Goal: Task Accomplishment & Management: Complete application form

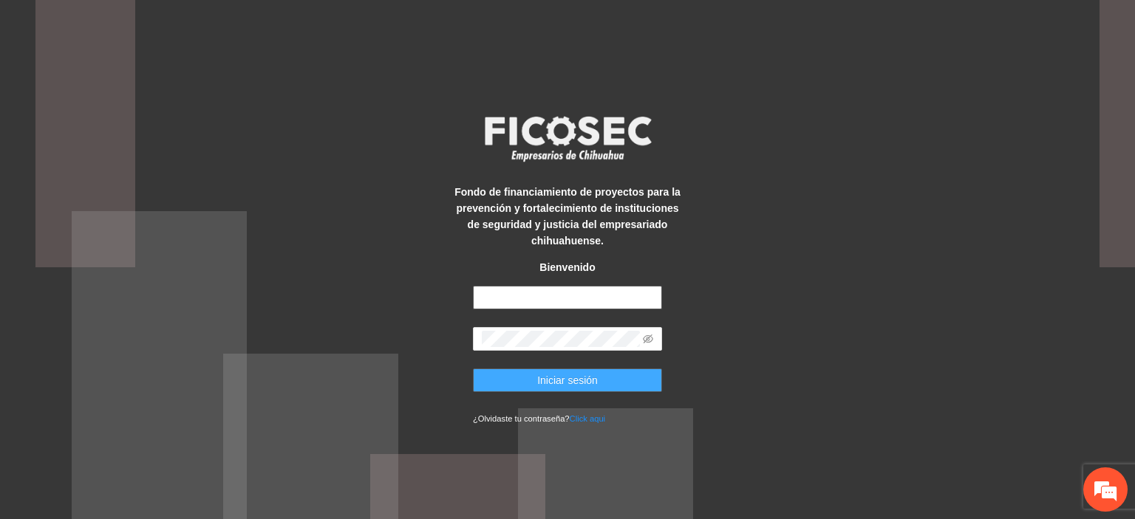
type input "**********"
click at [580, 380] on span "Iniciar sesión" at bounding box center [567, 380] width 61 height 16
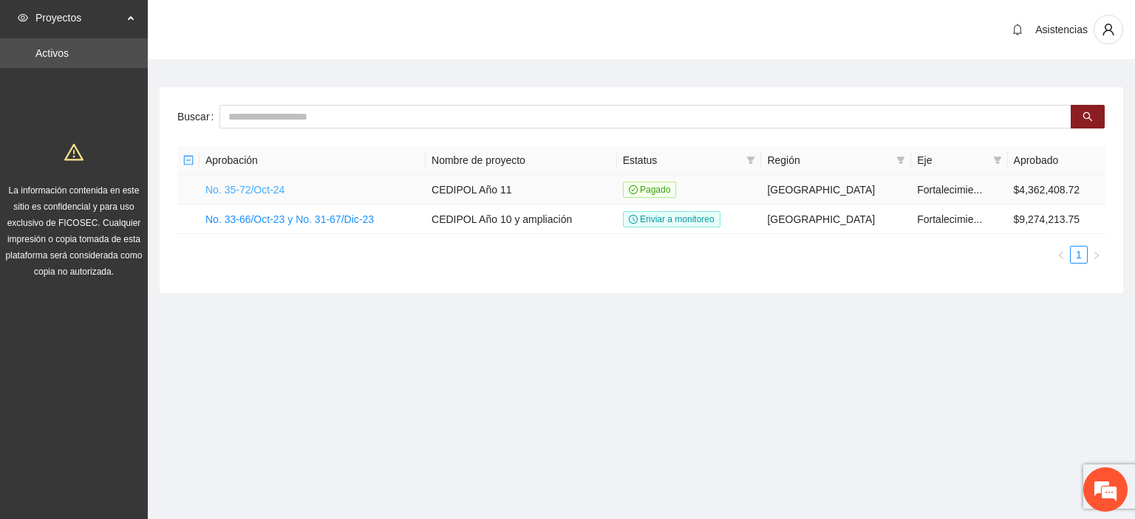
click at [242, 193] on link "No. 35-72/Oct-24" at bounding box center [244, 190] width 79 height 12
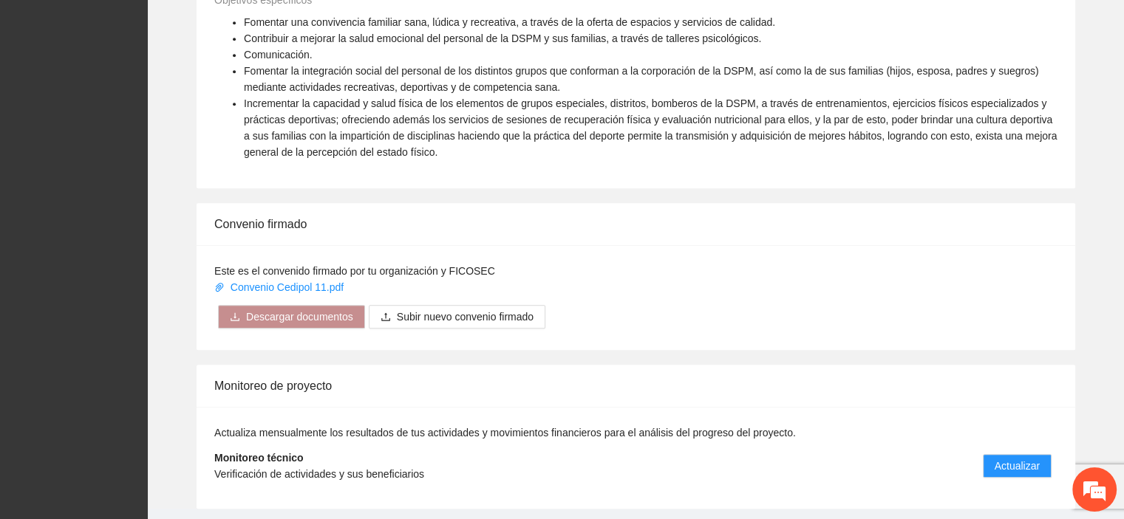
scroll to position [774, 0]
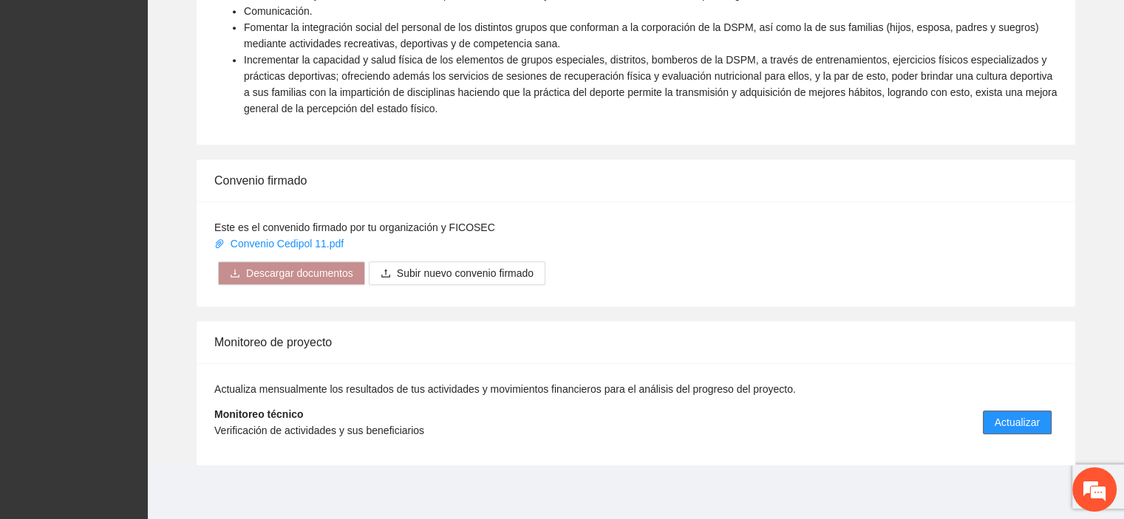
click at [1021, 422] on span "Actualizar" at bounding box center [1017, 422] width 45 height 16
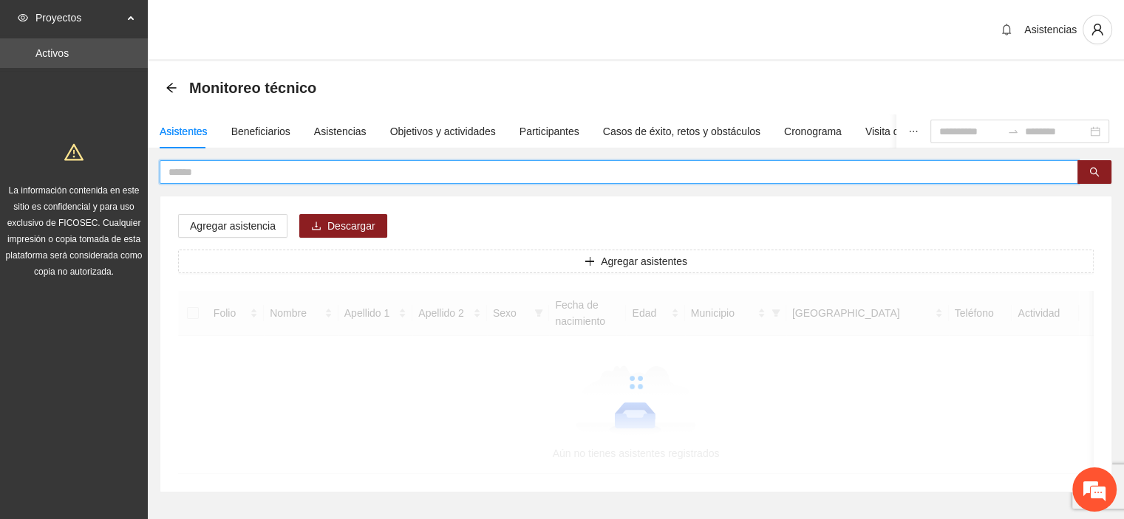
click at [355, 171] on input "text" at bounding box center [612, 172] width 889 height 16
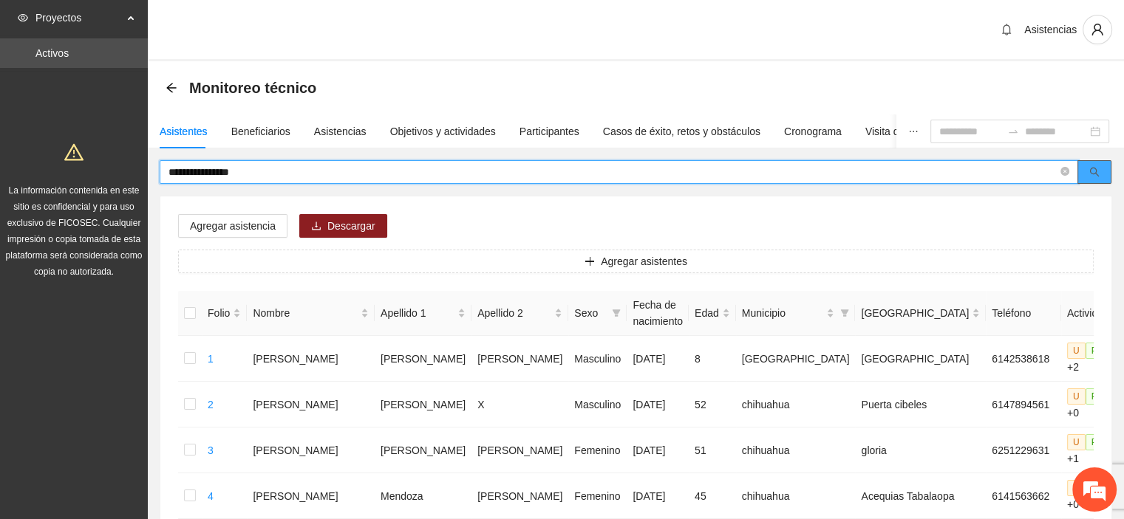
click at [1099, 172] on button "button" at bounding box center [1094, 172] width 34 height 24
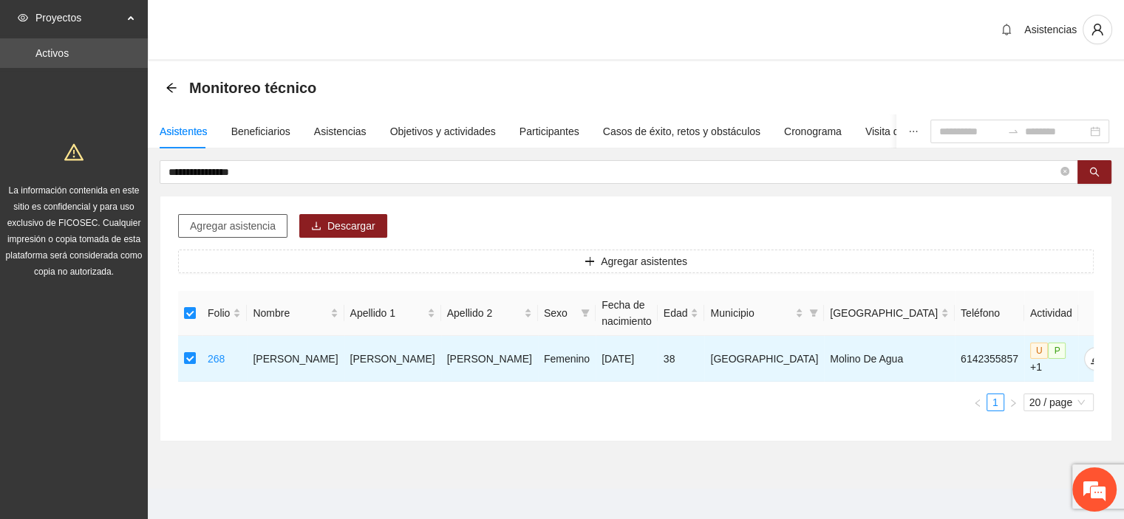
click at [239, 224] on span "Agregar asistencia" at bounding box center [233, 226] width 86 height 16
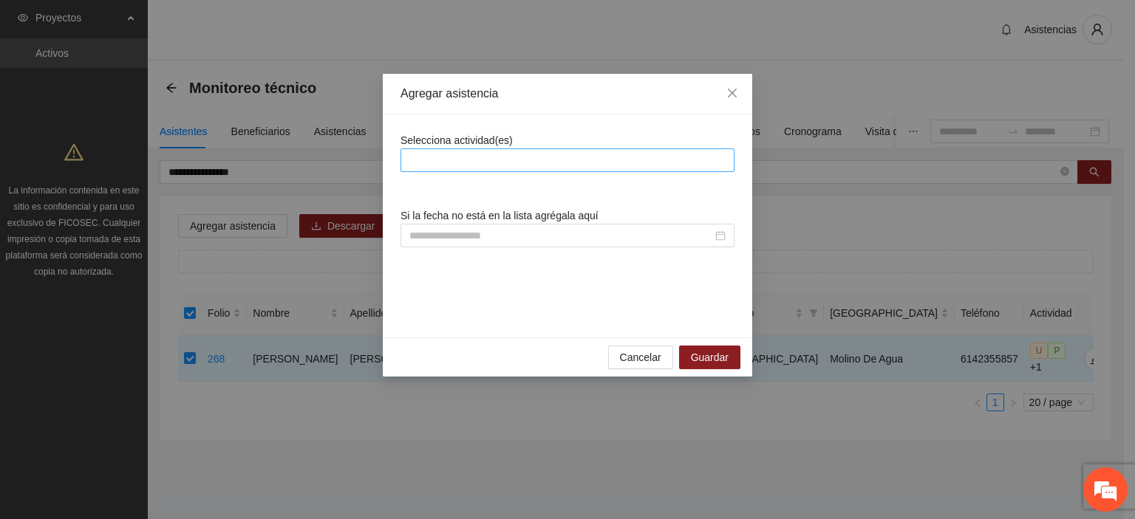
click at [519, 161] on div at bounding box center [567, 160] width 327 height 18
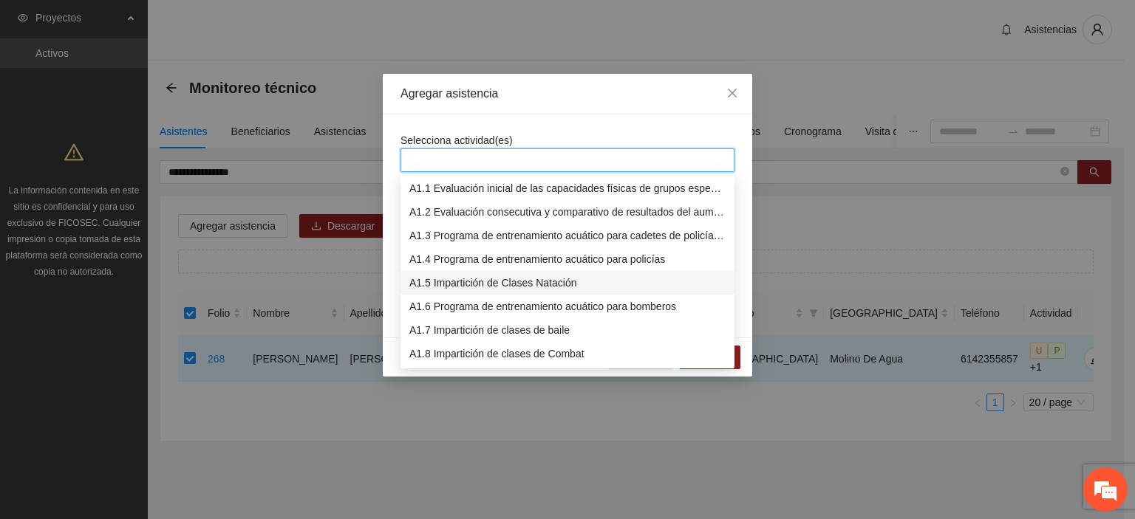
click at [519, 281] on div "A1.5 Impartición de Clases Natación" at bounding box center [567, 283] width 316 height 16
click at [544, 120] on div "Selecciona actividad(es) Si la fecha no está en la lista agrégala aquí" at bounding box center [567, 226] width 369 height 223
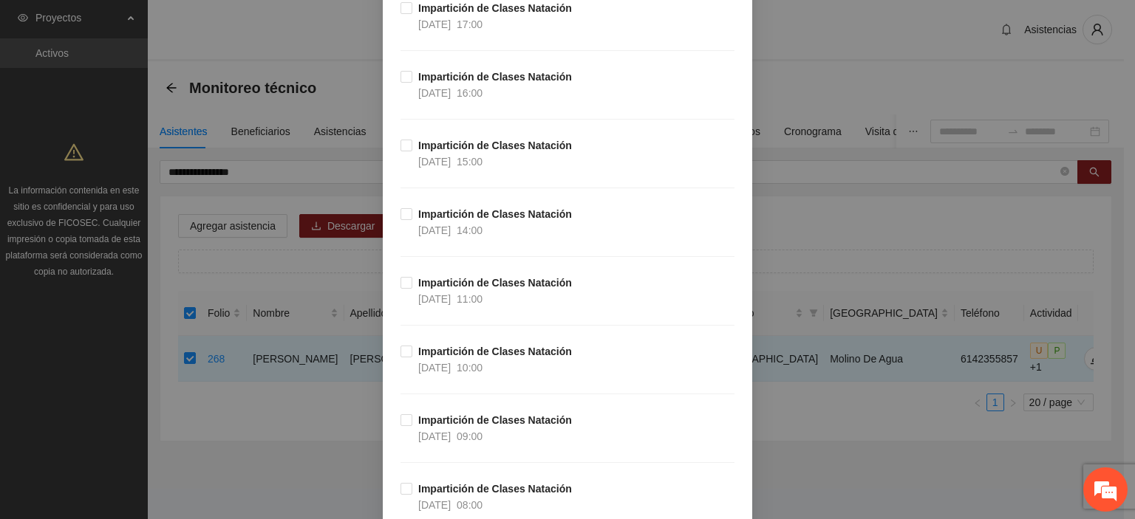
scroll to position [9508, 0]
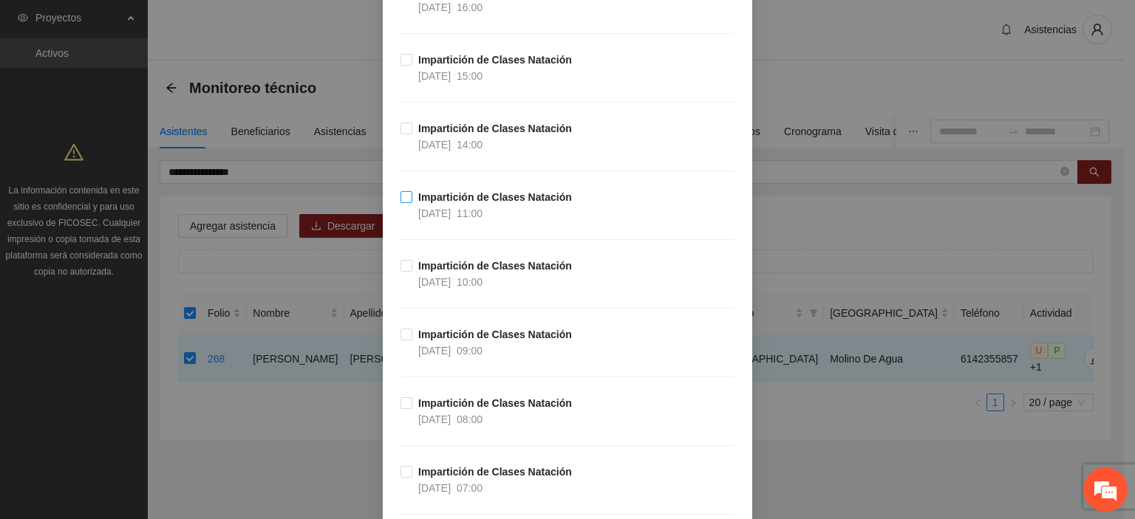
click at [400, 120] on label "Impartición de Clases Natación [DATE] 14:00" at bounding box center [488, 136] width 177 height 33
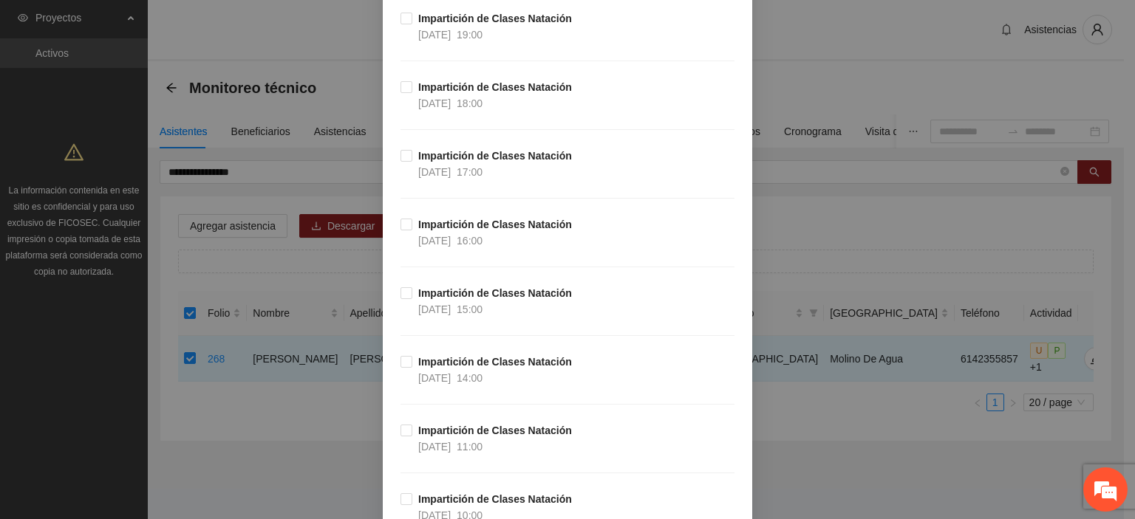
click at [810, 413] on div "Agregar asistencia Selecciona actividad(es) A1.5 Impartición de Clases Natación…" at bounding box center [567, 259] width 1135 height 519
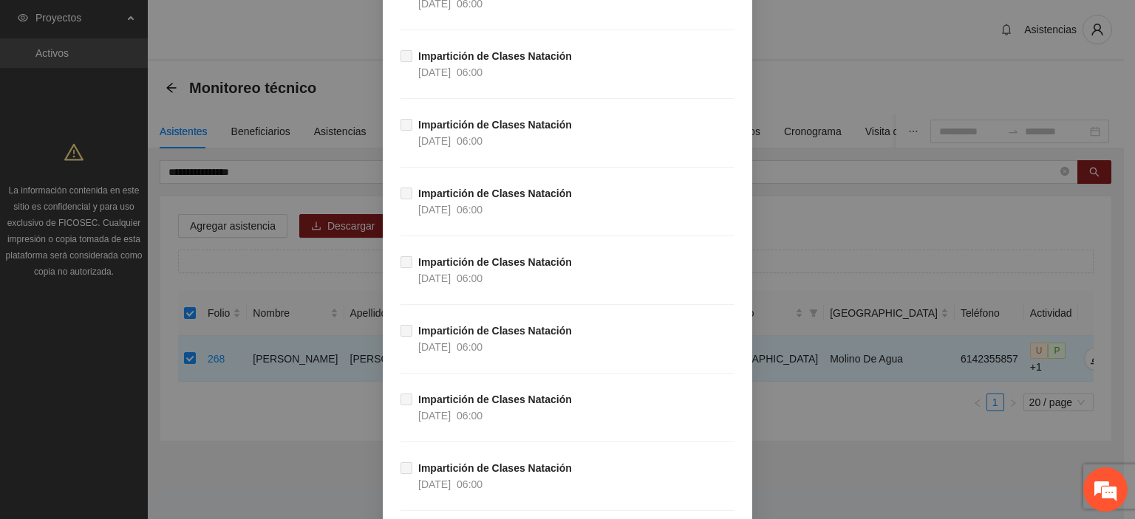
scroll to position [69399, 0]
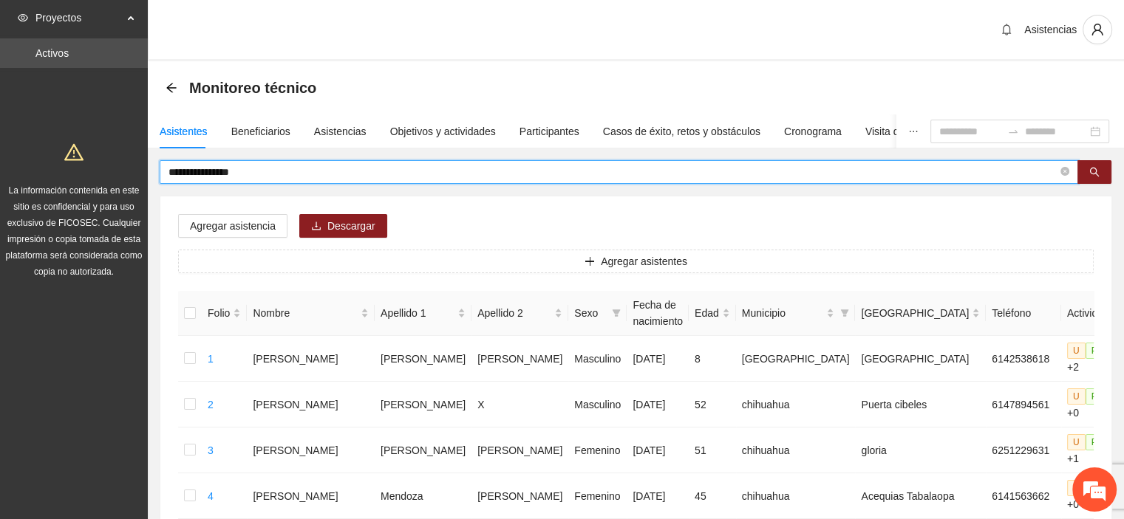
click at [347, 170] on input "**********" at bounding box center [612, 172] width 889 height 16
type input "*"
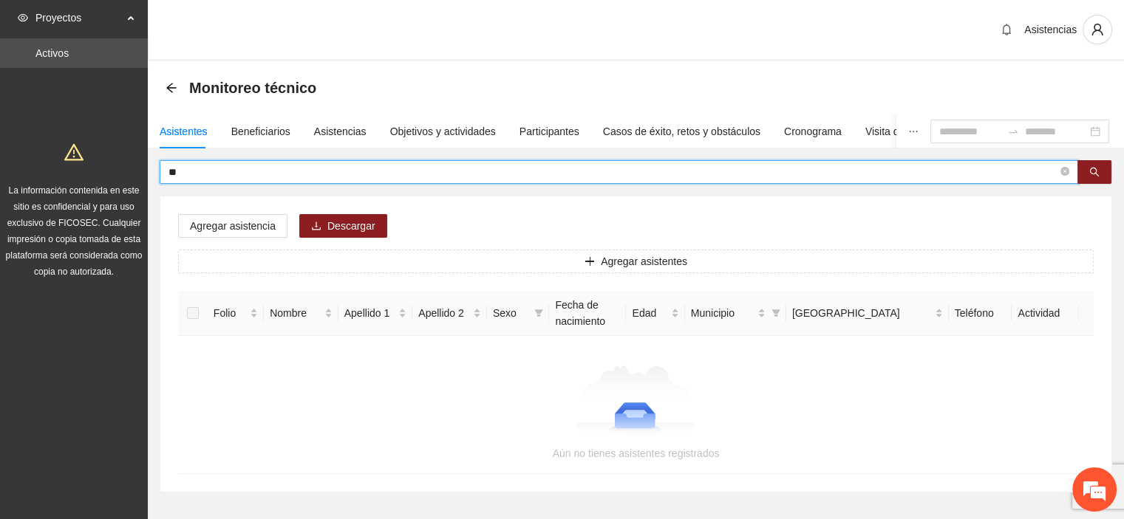
type input "*"
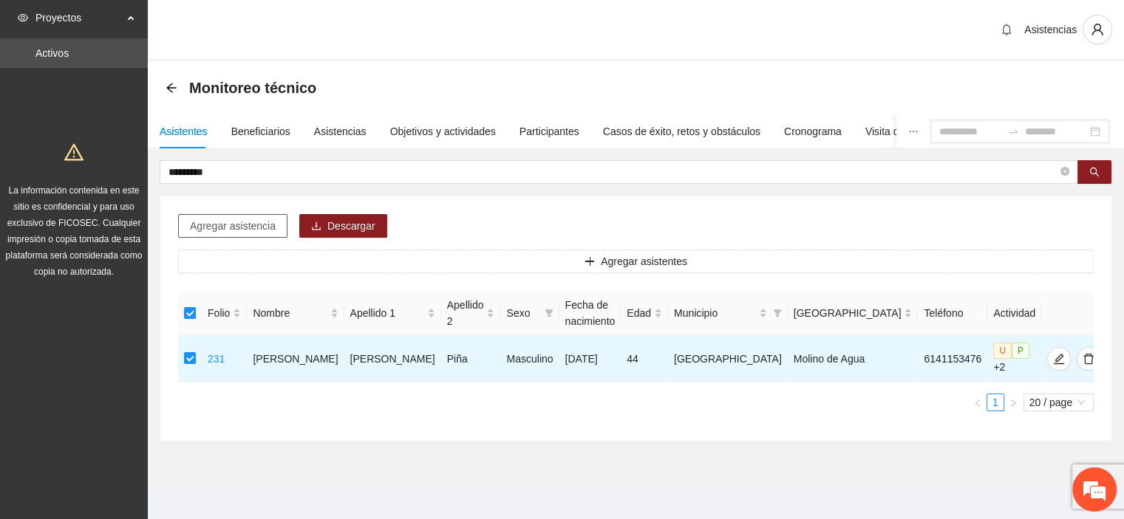
click at [261, 227] on span "Agregar asistencia" at bounding box center [233, 226] width 86 height 16
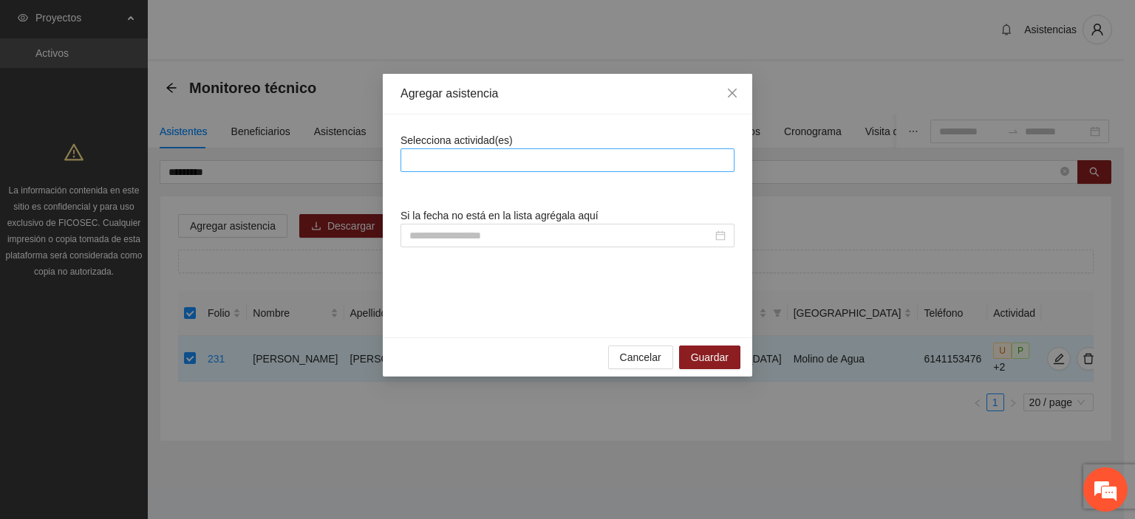
click at [556, 164] on div at bounding box center [567, 160] width 327 height 18
drag, startPoint x: 669, startPoint y: 44, endPoint x: 580, endPoint y: 159, distance: 145.4
click at [580, 159] on div at bounding box center [567, 160] width 327 height 18
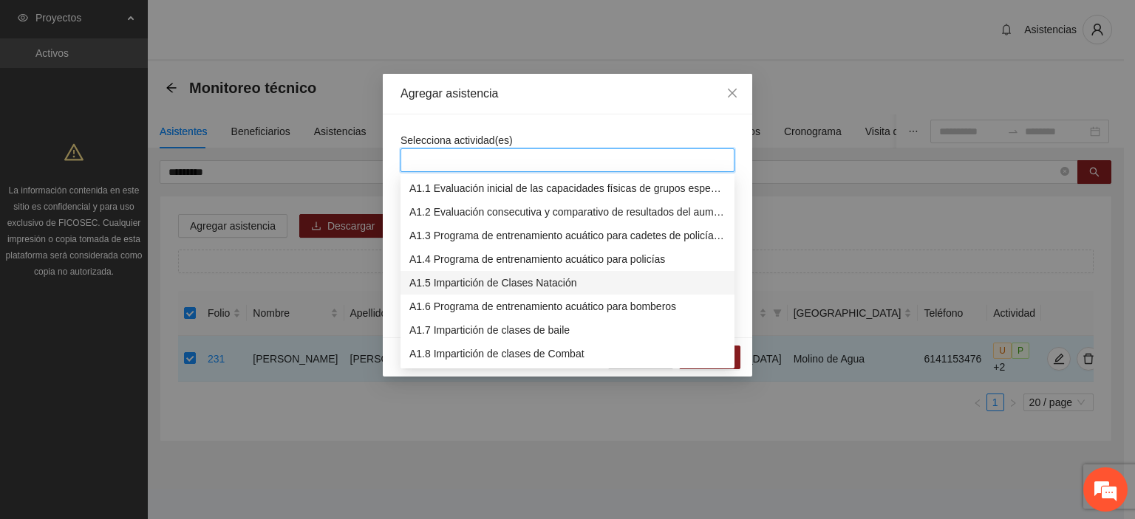
click at [574, 275] on div "A1.5 Impartición de Clases Natación" at bounding box center [567, 283] width 316 height 16
click at [637, 91] on div "Agregar asistencia" at bounding box center [567, 94] width 334 height 16
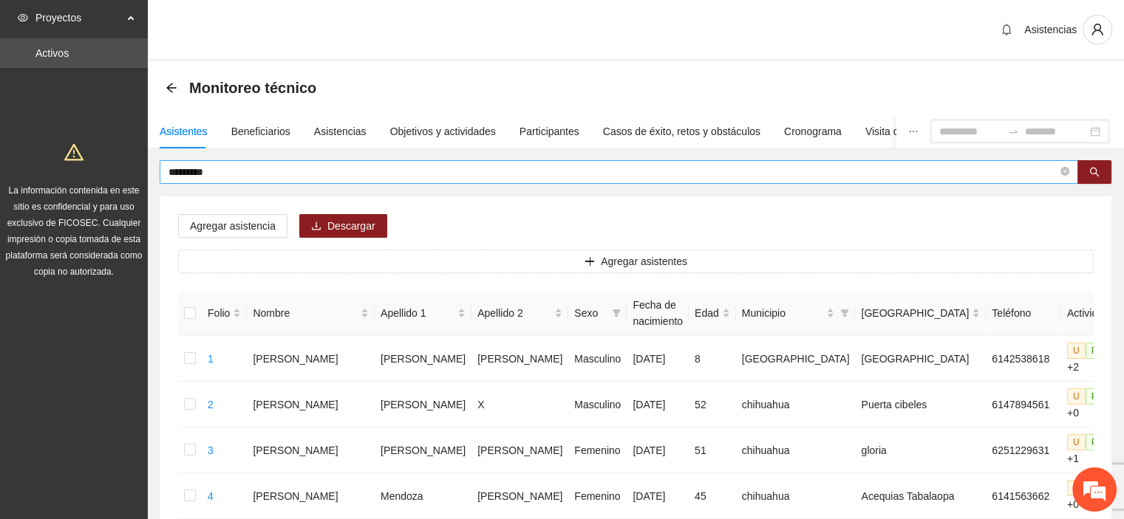
click at [284, 174] on input "*********" at bounding box center [612, 172] width 889 height 16
type input "*"
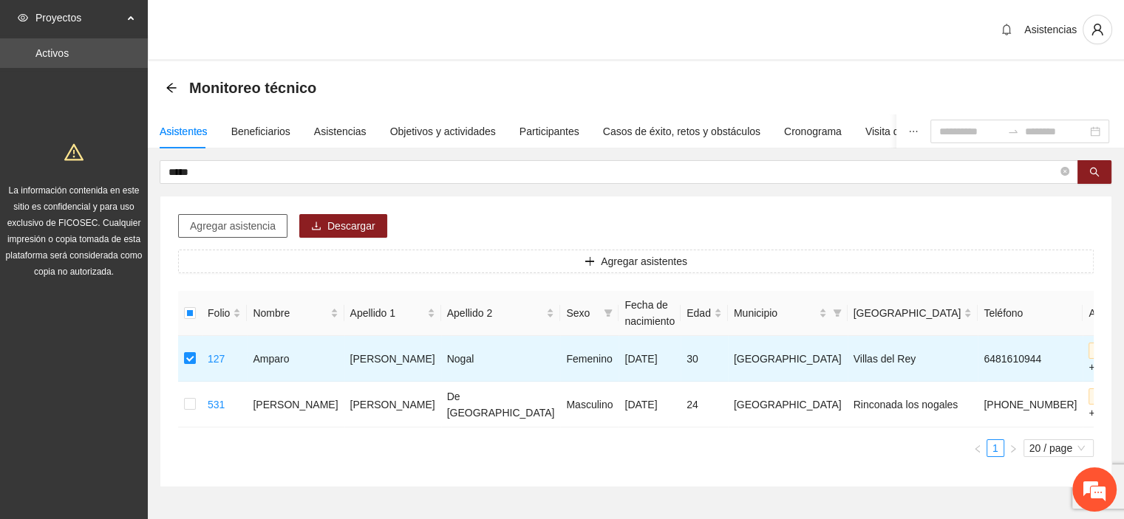
click at [205, 225] on span "Agregar asistencia" at bounding box center [233, 226] width 86 height 16
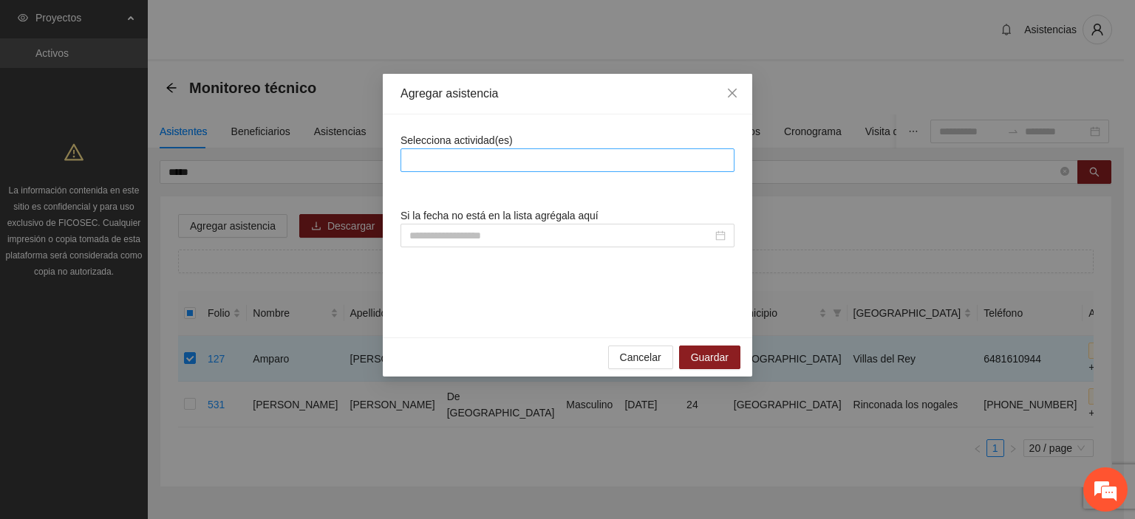
click at [505, 163] on div at bounding box center [567, 160] width 327 height 18
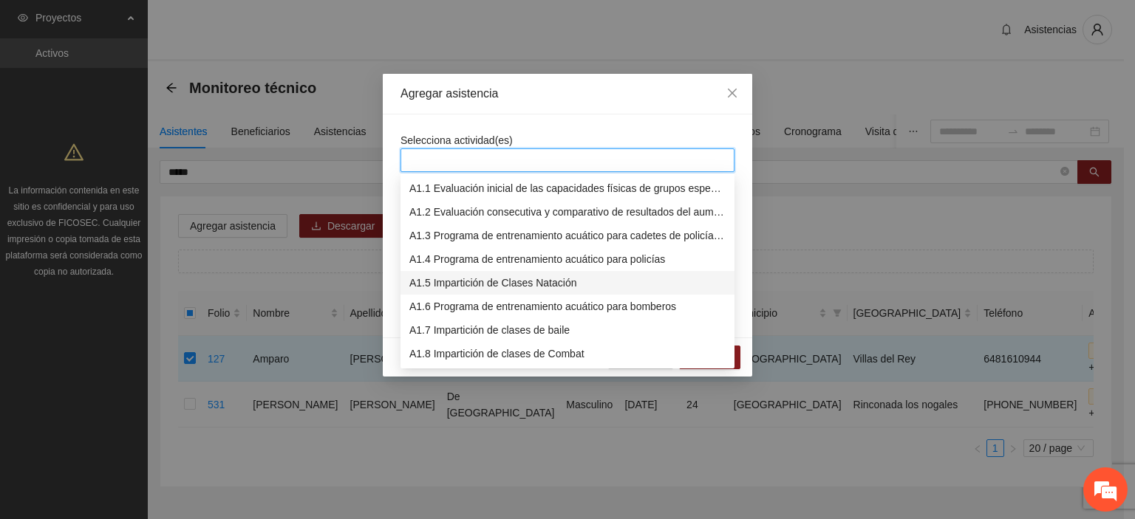
click at [603, 282] on div "A1.5 Impartición de Clases Natación" at bounding box center [567, 283] width 316 height 16
click at [634, 133] on div "Selecciona actividad(es)" at bounding box center [567, 152] width 334 height 40
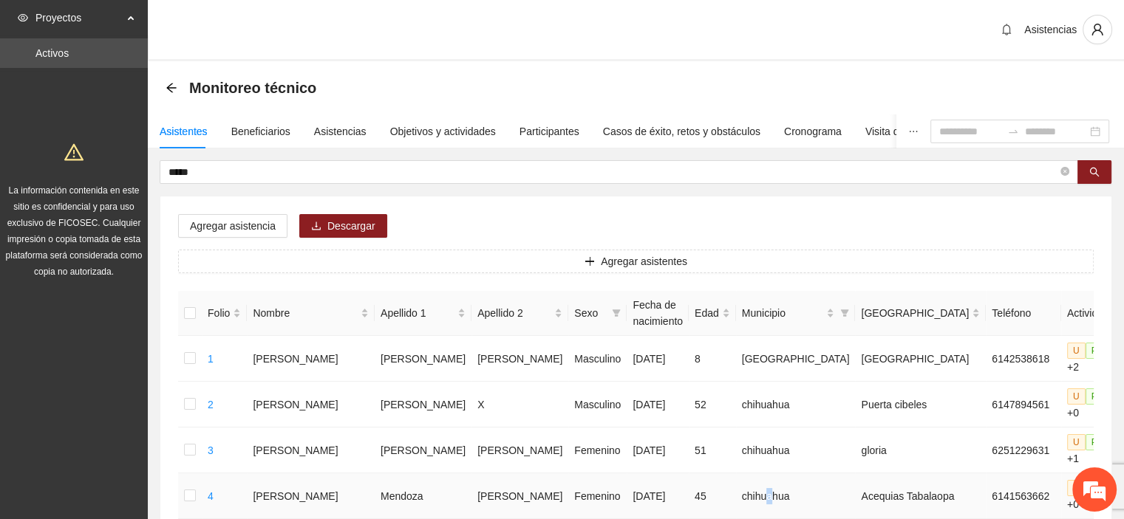
click at [736, 489] on td "chihuahua" at bounding box center [796, 497] width 120 height 46
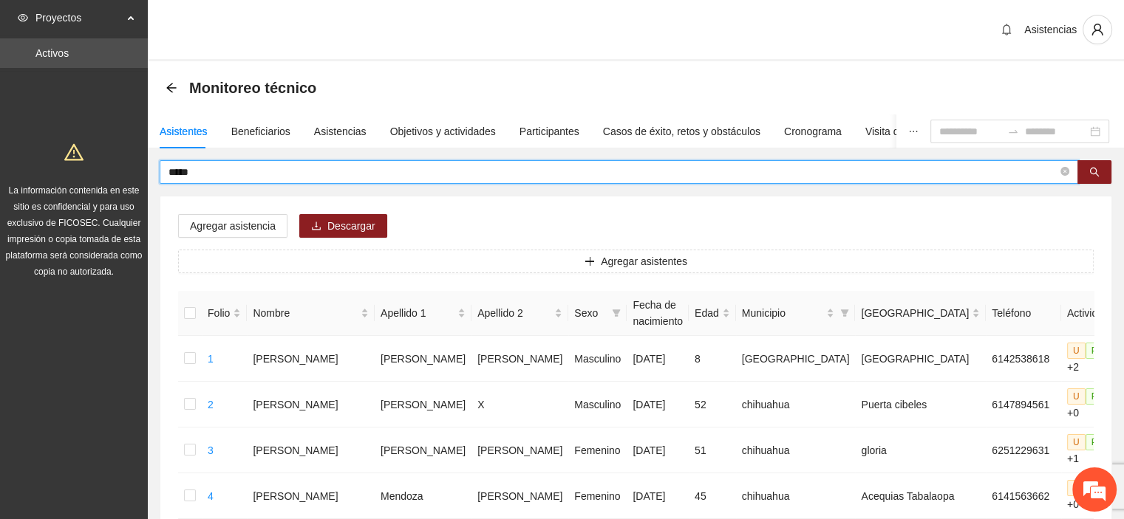
click at [446, 170] on input "*****" at bounding box center [612, 172] width 889 height 16
type input "*"
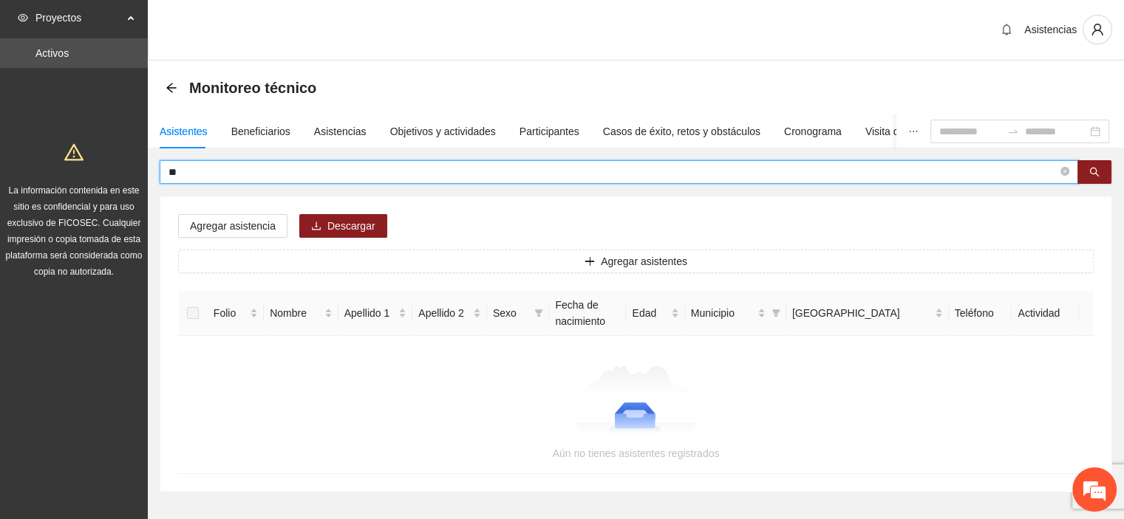
type input "*"
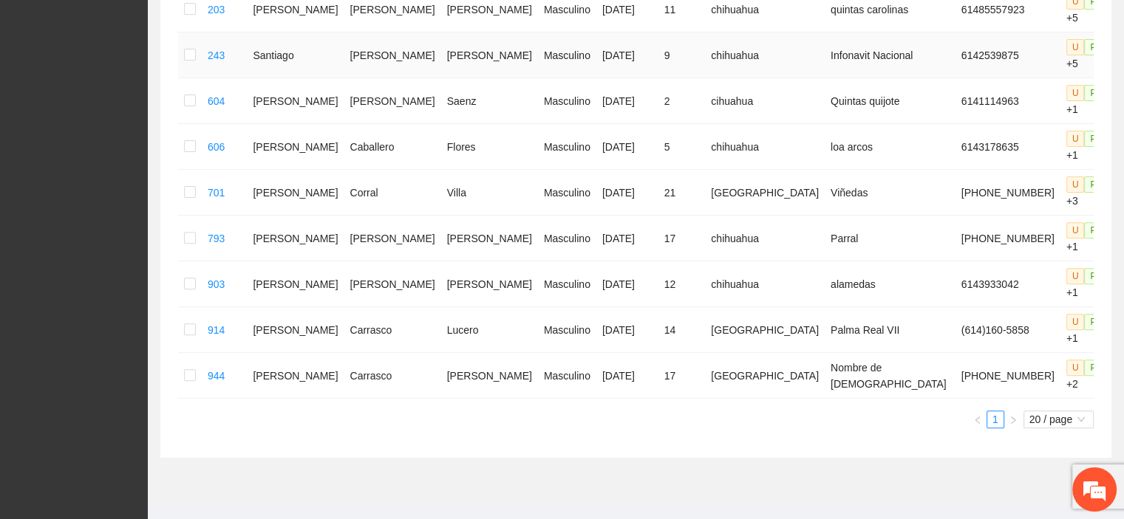
scroll to position [511, 0]
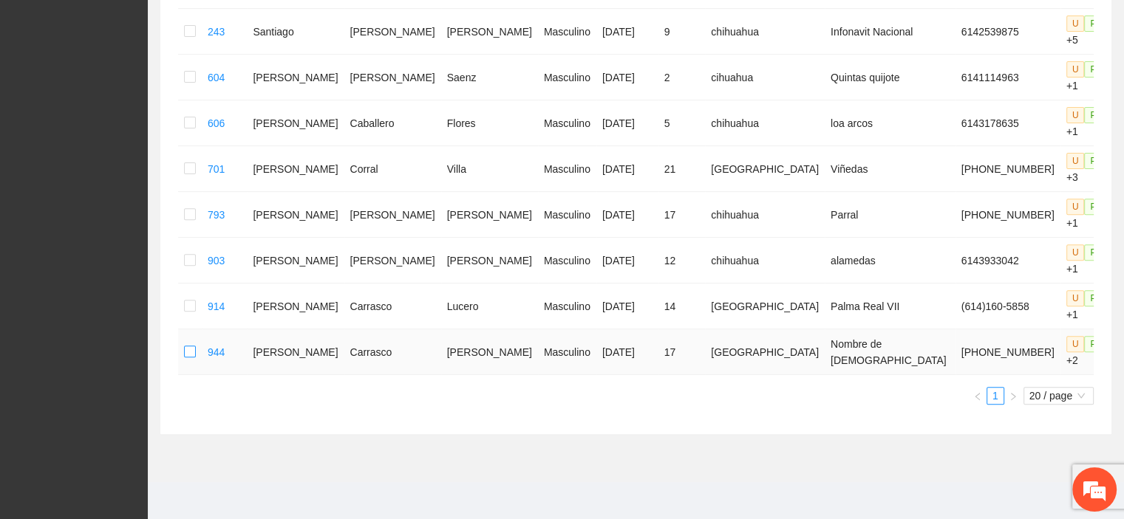
click at [185, 348] on td at bounding box center [190, 353] width 24 height 46
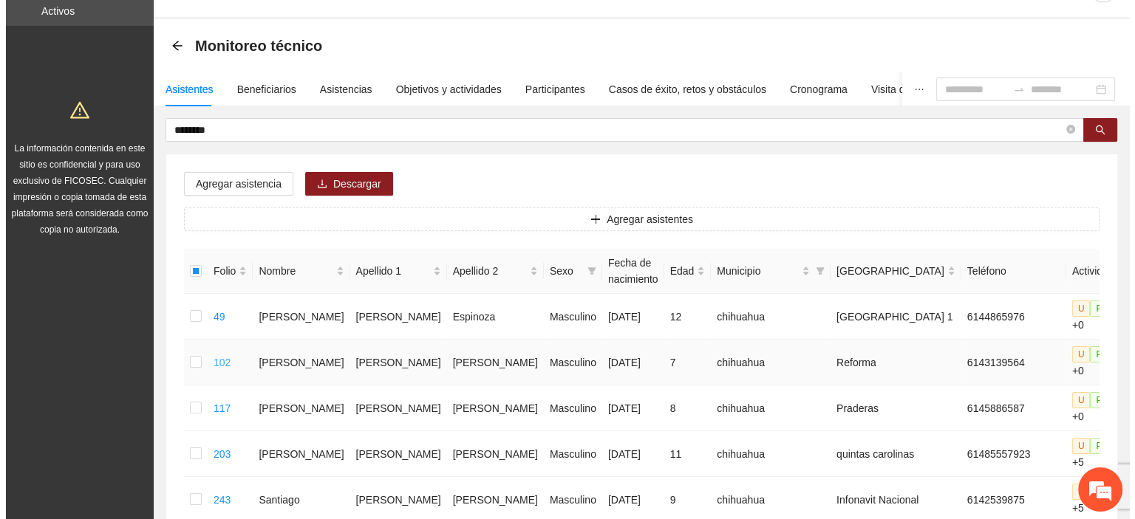
scroll to position [0, 0]
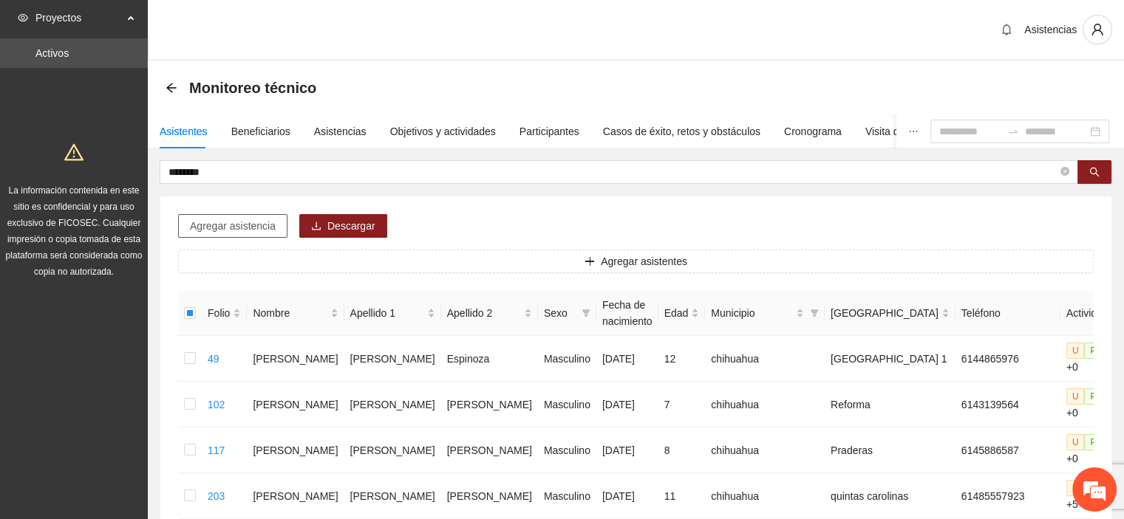
click at [236, 231] on span "Agregar asistencia" at bounding box center [233, 226] width 86 height 16
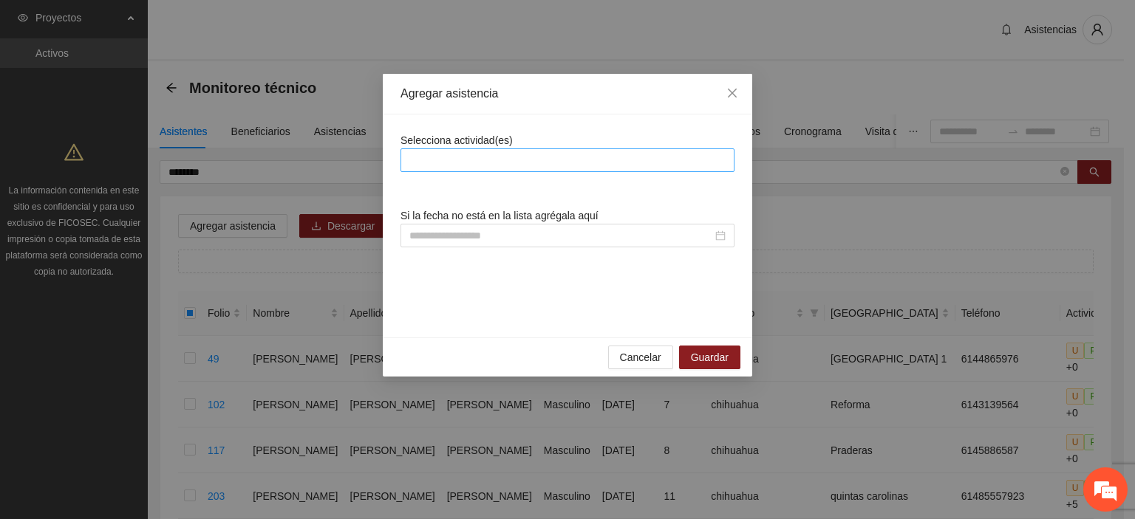
click at [493, 163] on div at bounding box center [567, 160] width 327 height 18
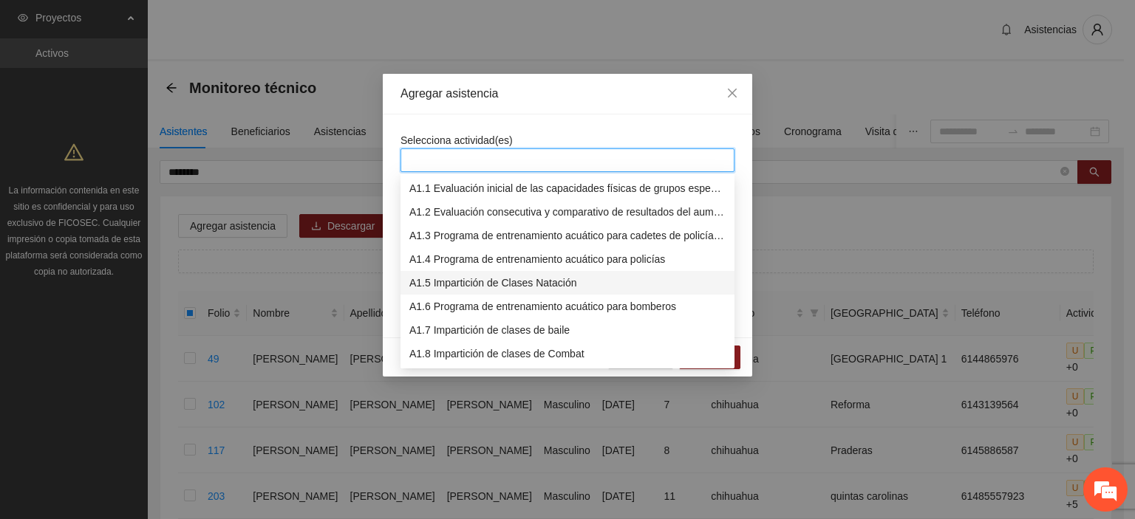
click at [534, 283] on div "A1.5 Impartición de Clases Natación" at bounding box center [567, 283] width 316 height 16
click at [562, 123] on div "Selecciona actividad(es) Si la fecha no está en la lista agrégala aquí" at bounding box center [567, 226] width 369 height 223
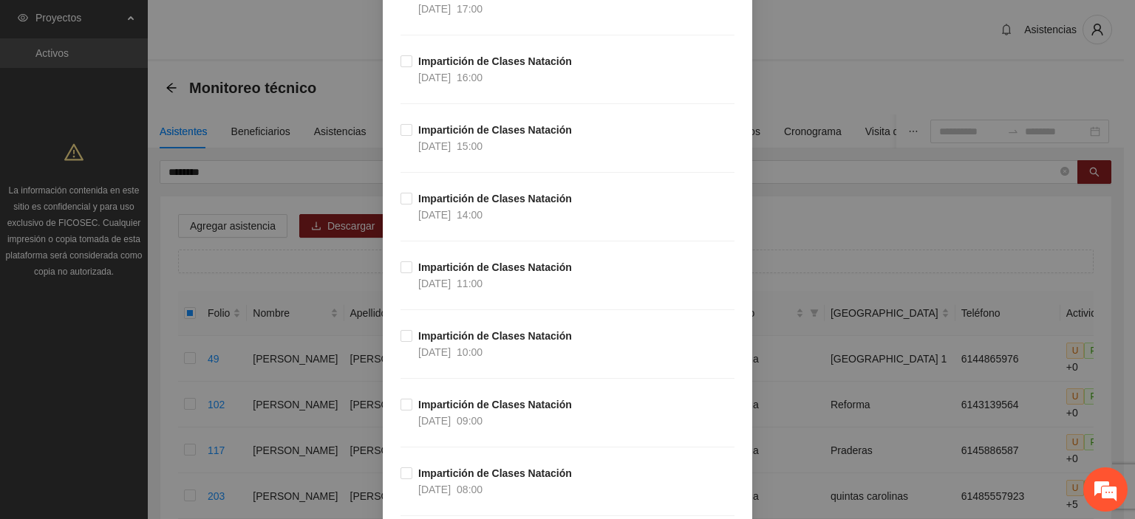
scroll to position [1478, 0]
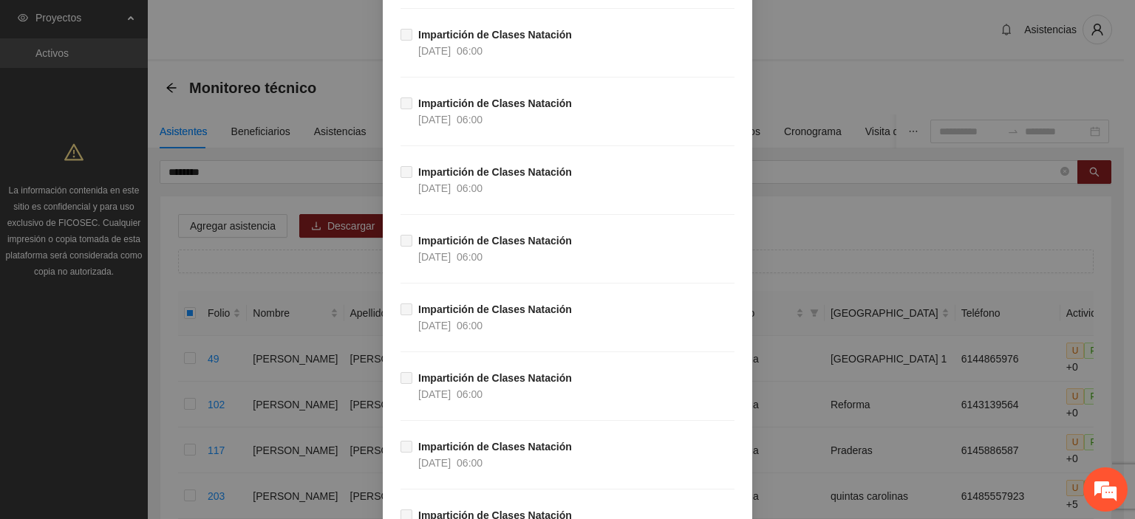
scroll to position [69399, 0]
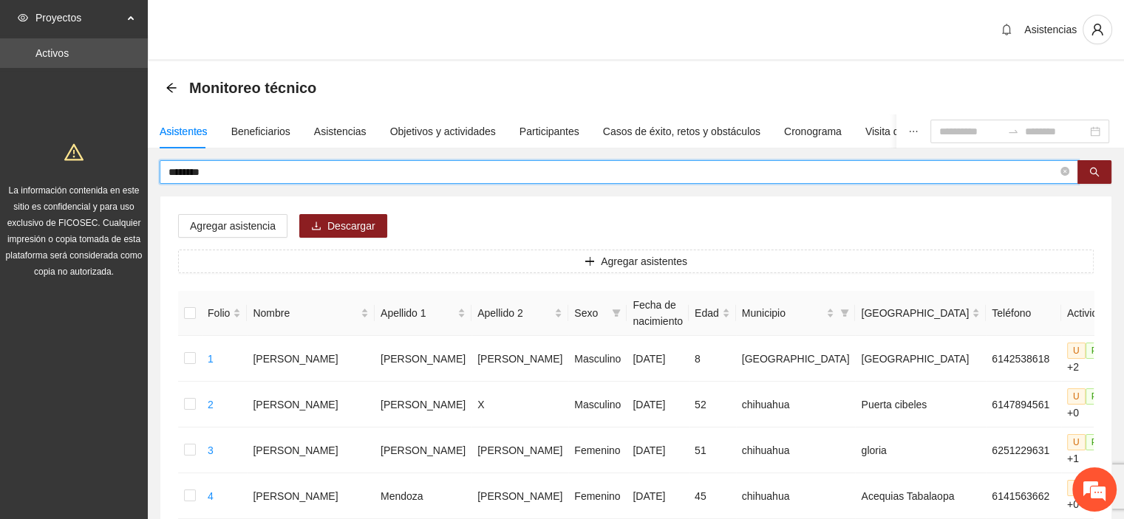
click at [247, 173] on input "********" at bounding box center [612, 172] width 889 height 16
type input "*"
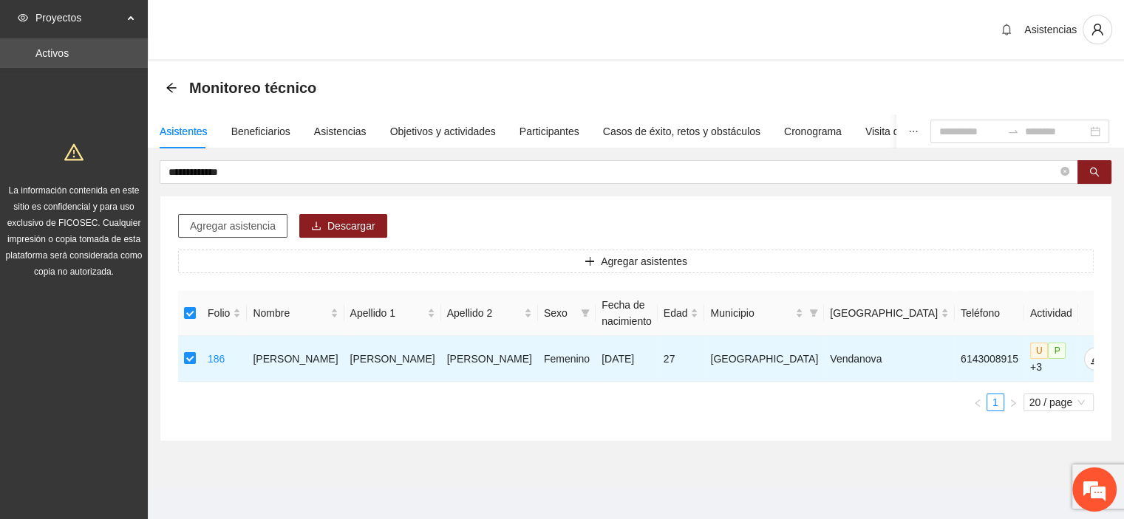
click at [239, 227] on span "Agregar asistencia" at bounding box center [233, 226] width 86 height 16
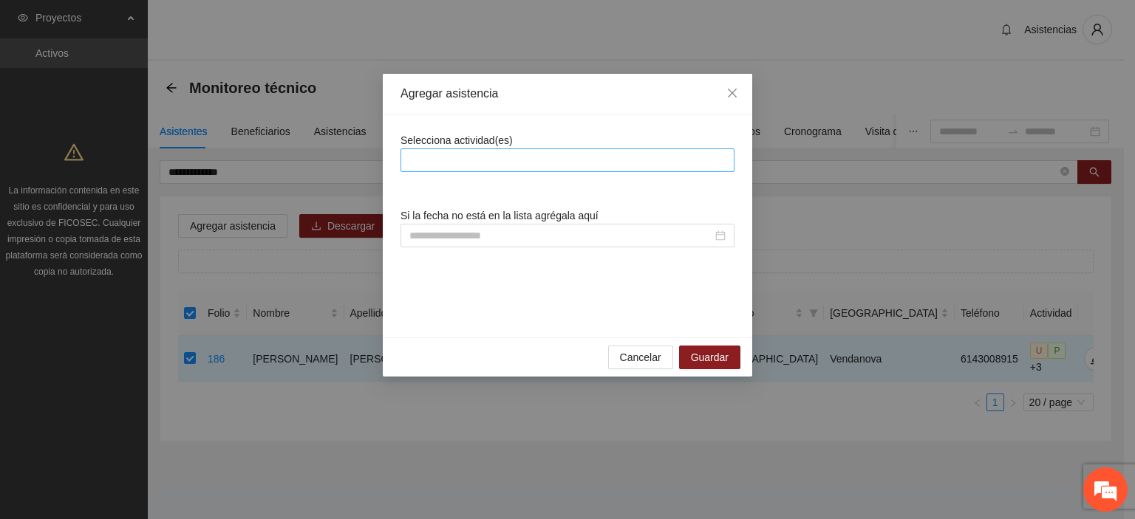
drag, startPoint x: 474, startPoint y: 160, endPoint x: 548, endPoint y: 206, distance: 87.6
click at [476, 161] on div at bounding box center [567, 160] width 327 height 18
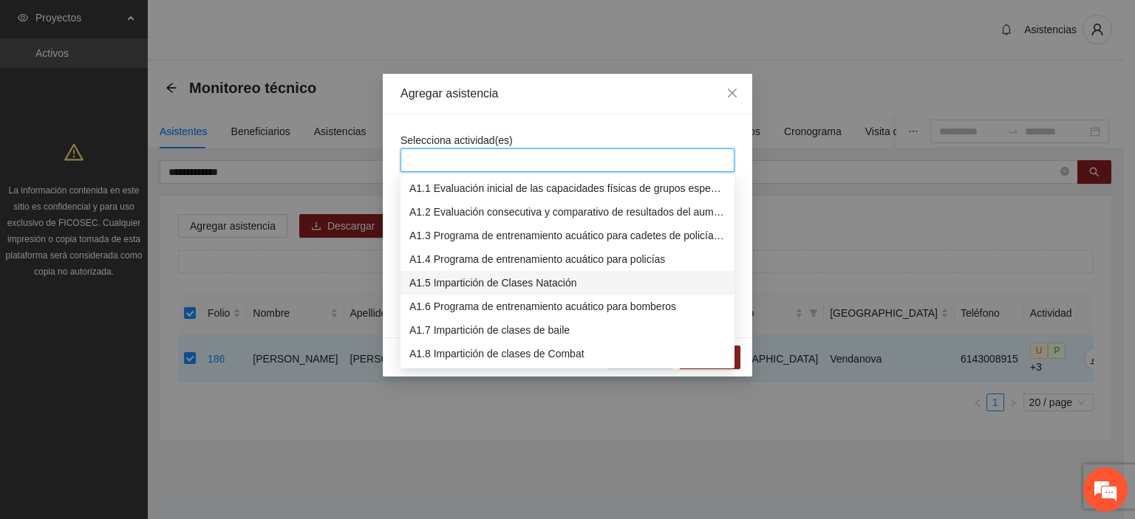
click at [570, 284] on div "A1.5 Impartición de Clases Natación" at bounding box center [567, 283] width 316 height 16
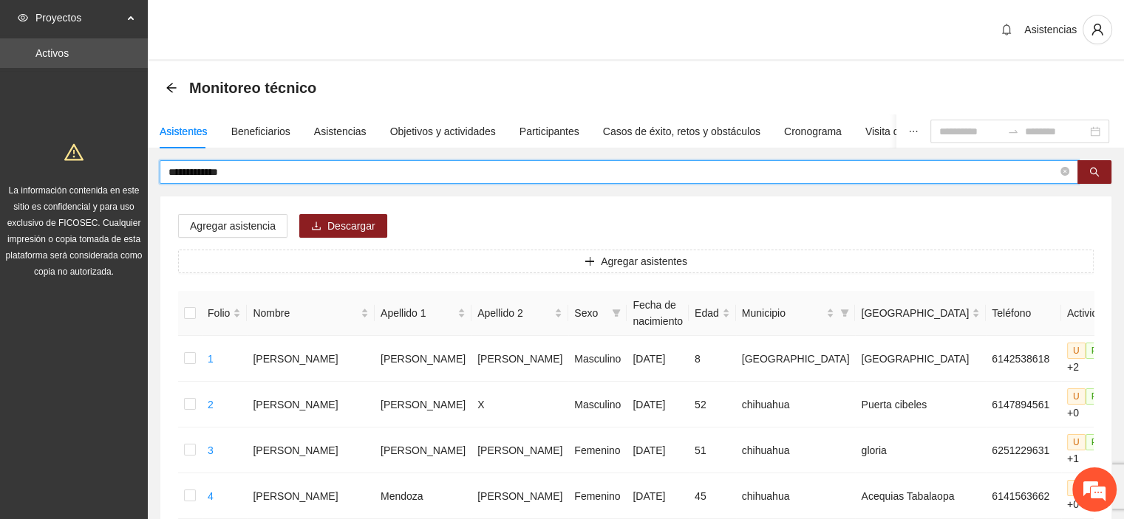
click at [342, 171] on input "**********" at bounding box center [612, 172] width 889 height 16
type input "*"
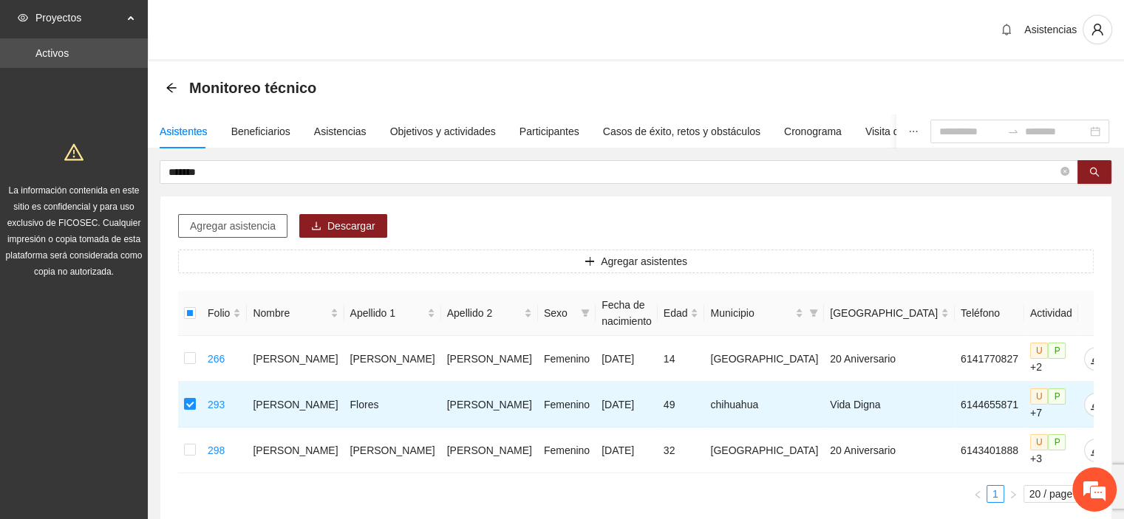
click at [222, 229] on span "Agregar asistencia" at bounding box center [233, 226] width 86 height 16
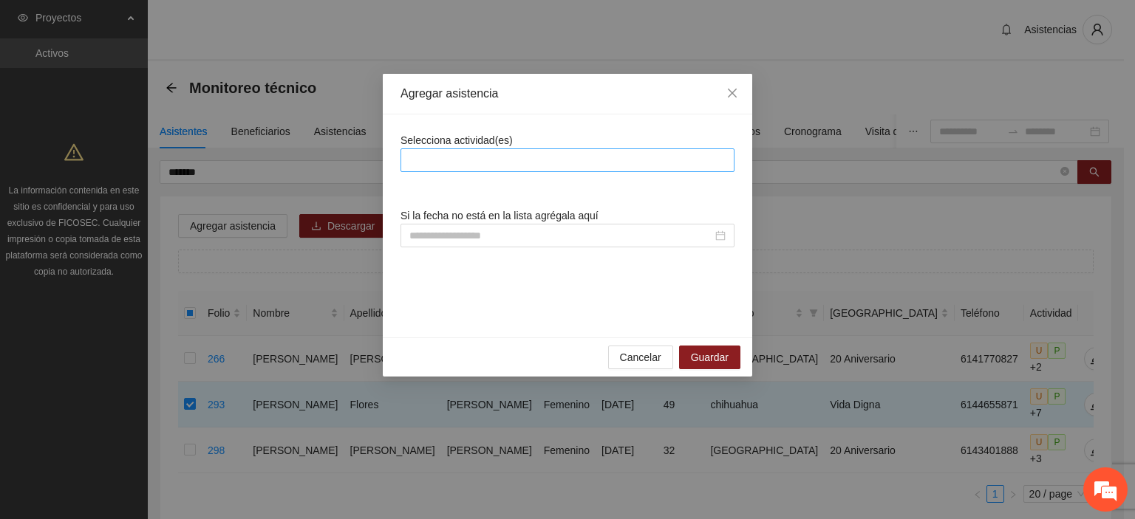
click at [532, 168] on div at bounding box center [567, 161] width 334 height 24
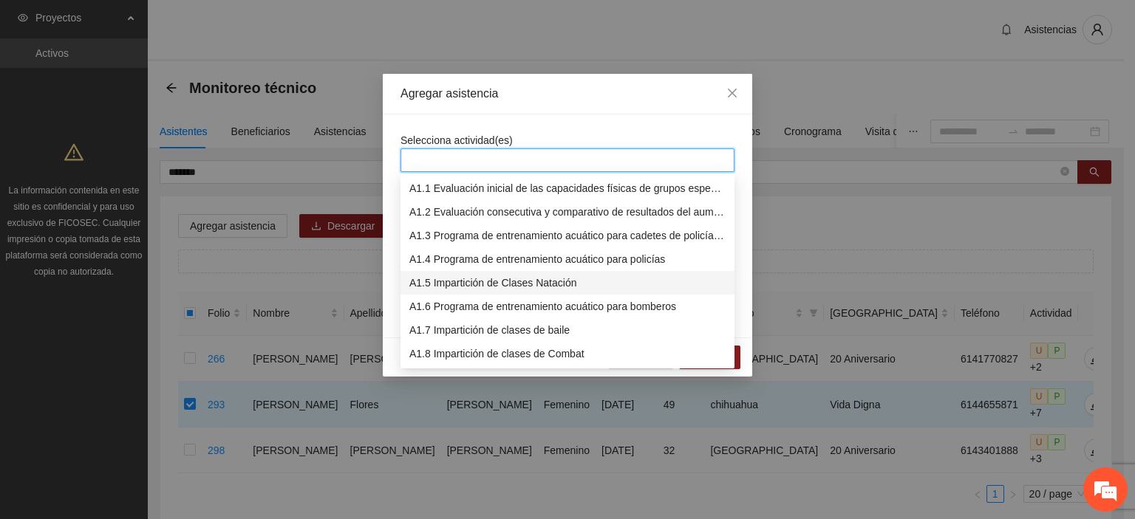
drag, startPoint x: 567, startPoint y: 279, endPoint x: 577, endPoint y: 115, distance: 165.1
click at [567, 279] on div "A1.5 Impartición de Clases Natación" at bounding box center [567, 283] width 316 height 16
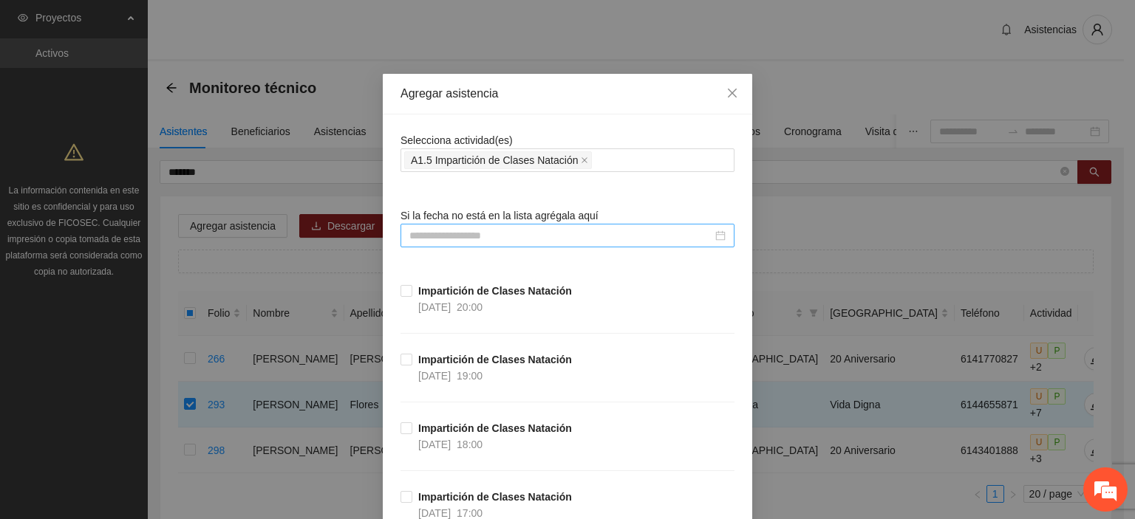
click at [615, 234] on input at bounding box center [560, 236] width 303 height 16
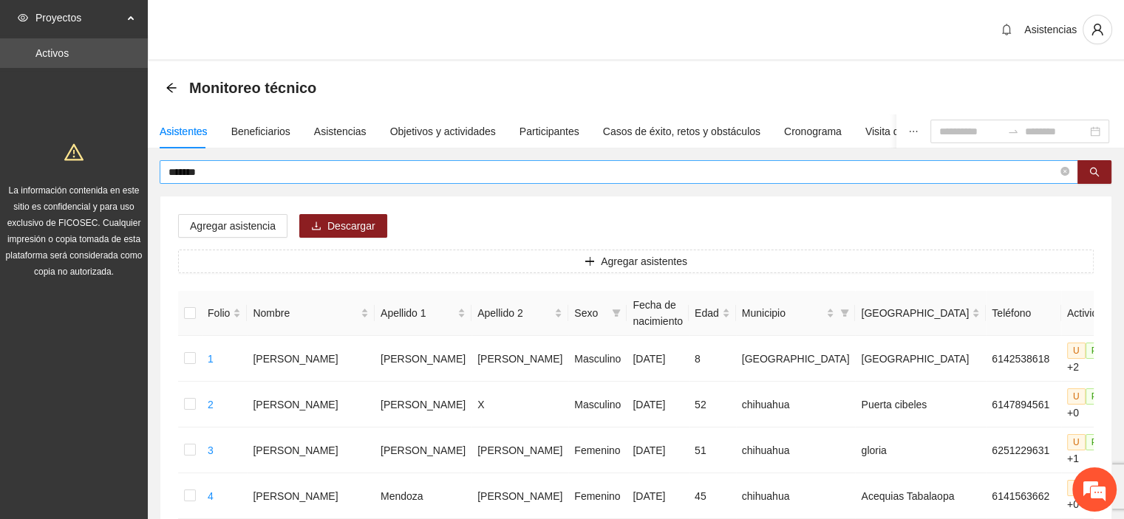
click at [245, 161] on span "*******" at bounding box center [619, 172] width 918 height 24
type input "*"
drag, startPoint x: 1095, startPoint y: 168, endPoint x: 1097, endPoint y: 160, distance: 7.7
click at [1096, 163] on button "button" at bounding box center [1094, 172] width 34 height 24
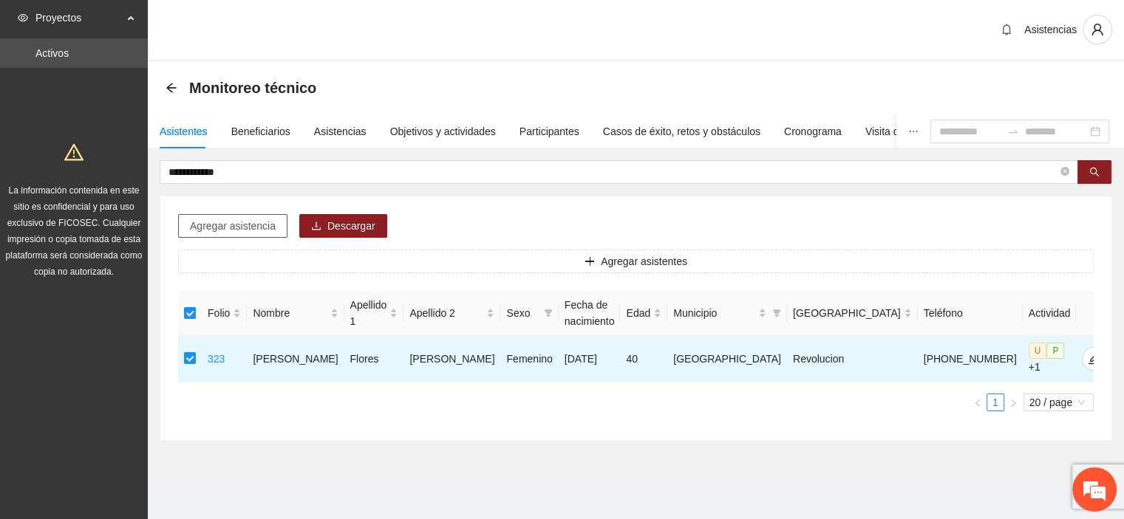
click at [259, 222] on span "Agregar asistencia" at bounding box center [233, 226] width 86 height 16
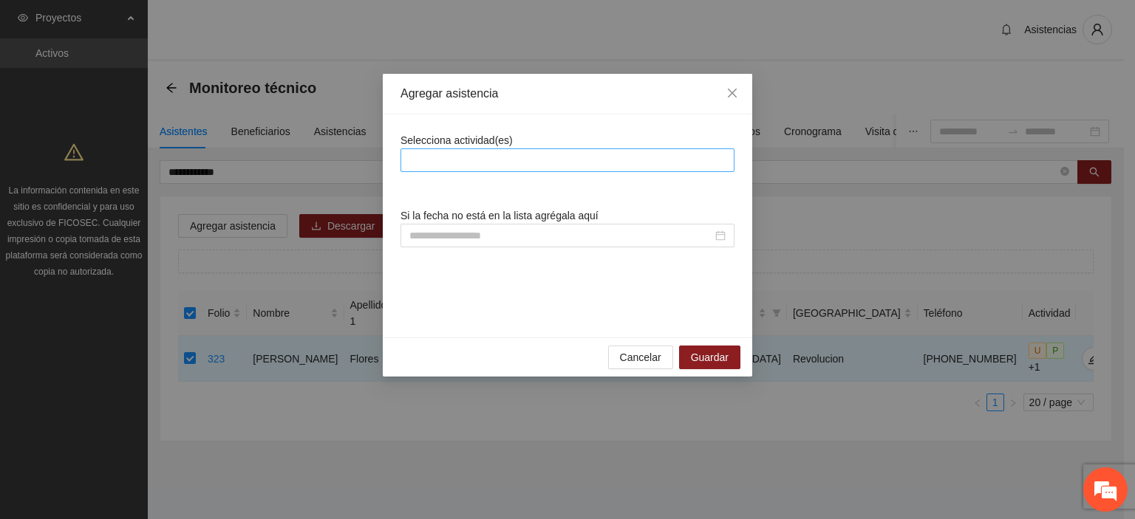
click at [588, 162] on div at bounding box center [567, 160] width 327 height 18
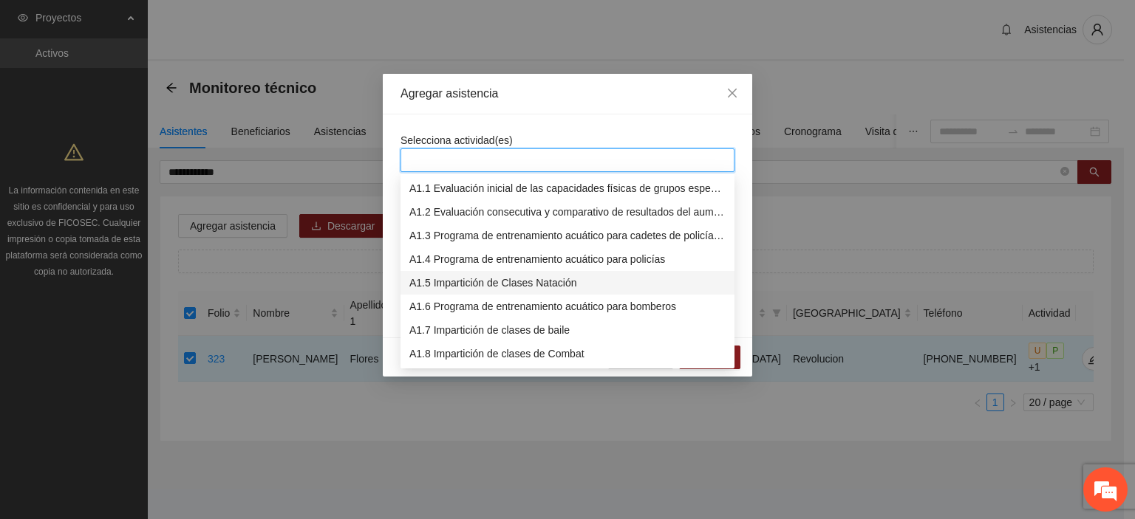
drag, startPoint x: 542, startPoint y: 280, endPoint x: 1108, endPoint y: 156, distance: 578.7
click at [543, 279] on div "A1.5 Impartición de Clases Natación" at bounding box center [567, 283] width 316 height 16
click at [574, 117] on div "Selecciona actividad(es) Si la fecha no está en la lista agrégala aquí" at bounding box center [567, 226] width 369 height 223
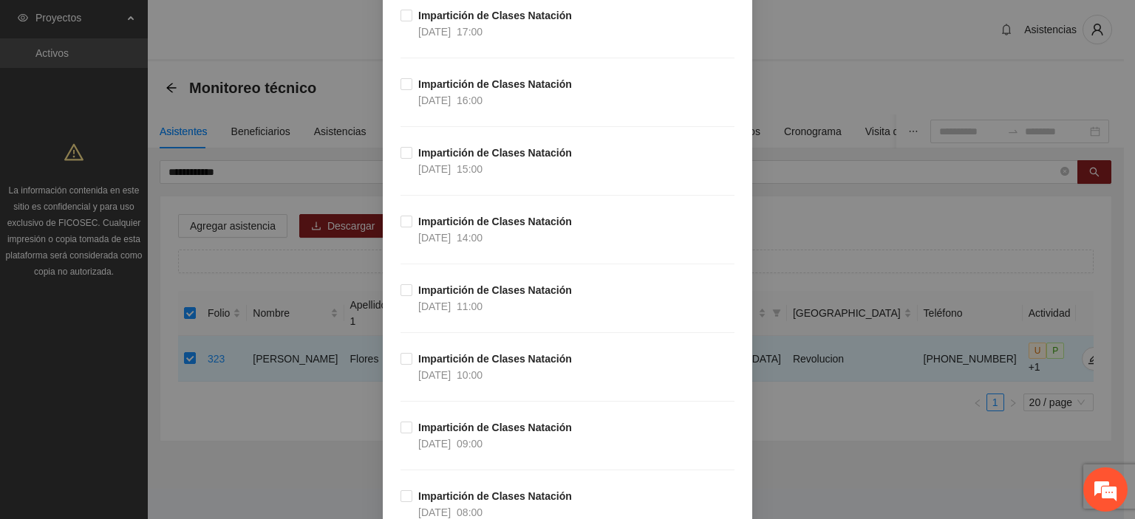
scroll to position [14777, 0]
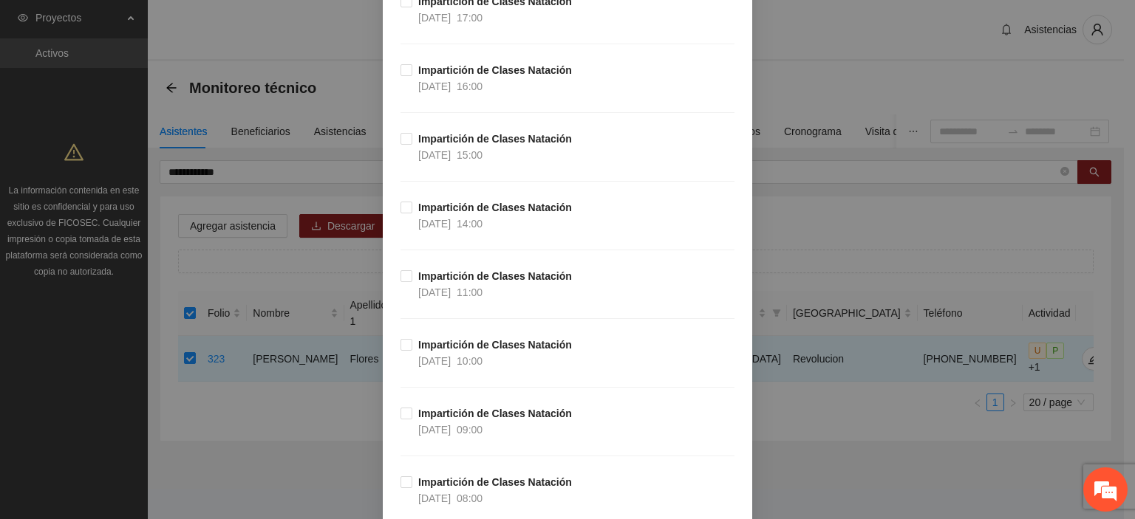
scroll to position [69399, 0]
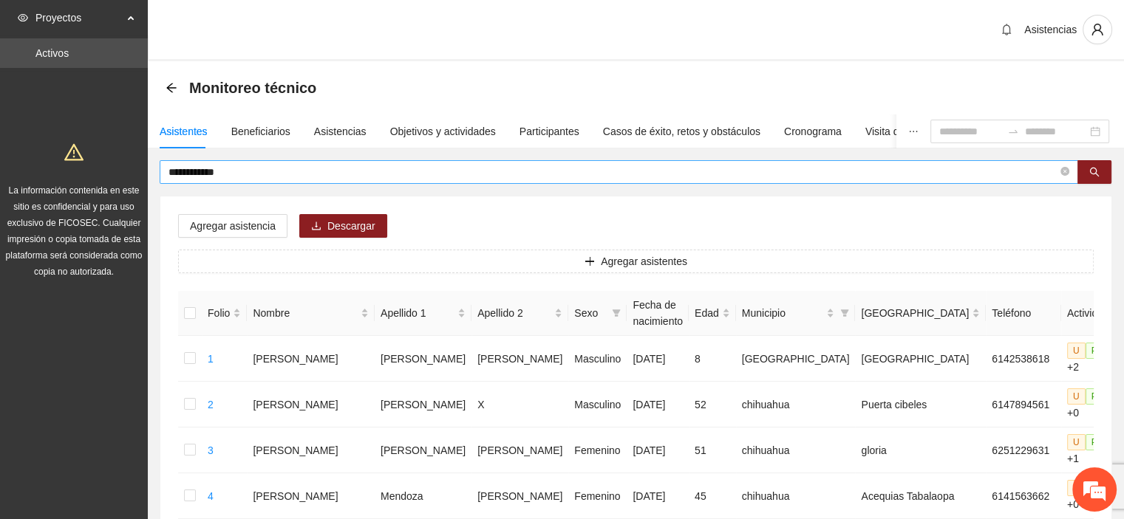
click at [378, 174] on input "**********" at bounding box center [612, 172] width 889 height 16
type input "*"
click at [378, 174] on input "text" at bounding box center [612, 172] width 889 height 16
click at [375, 174] on input "text" at bounding box center [612, 172] width 889 height 16
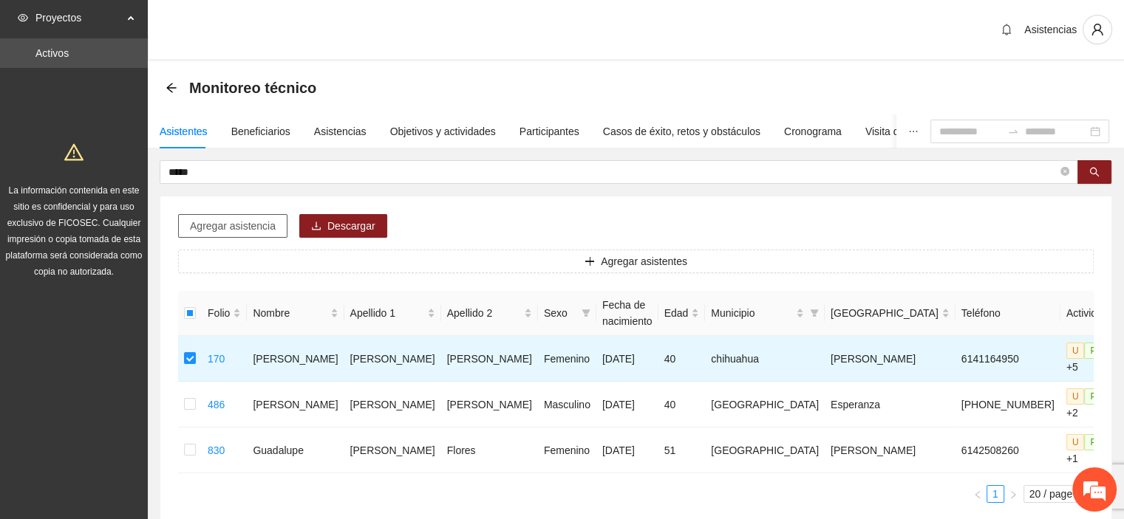
click at [245, 236] on button "Agregar asistencia" at bounding box center [232, 226] width 109 height 24
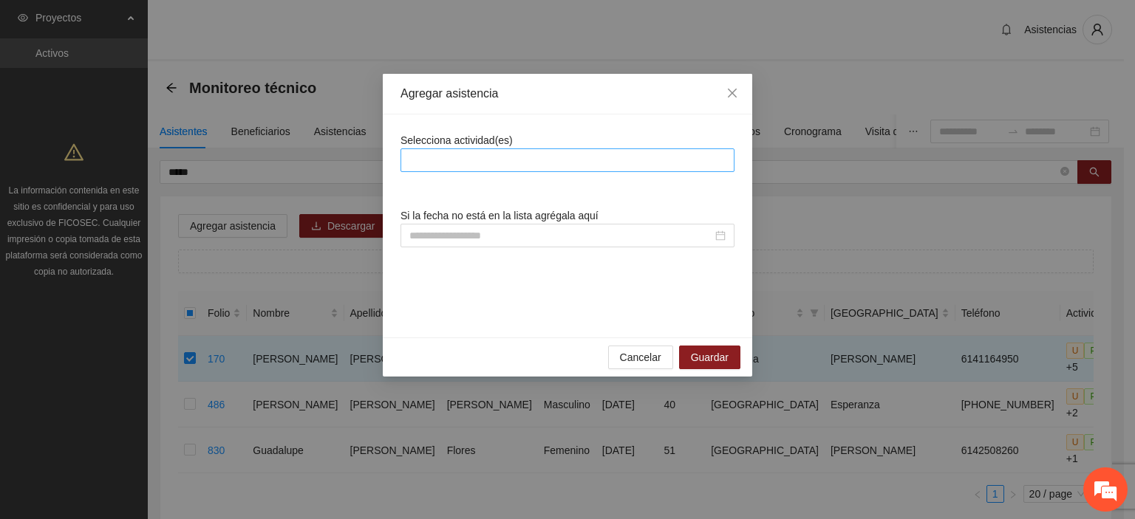
click at [635, 159] on div at bounding box center [567, 160] width 327 height 18
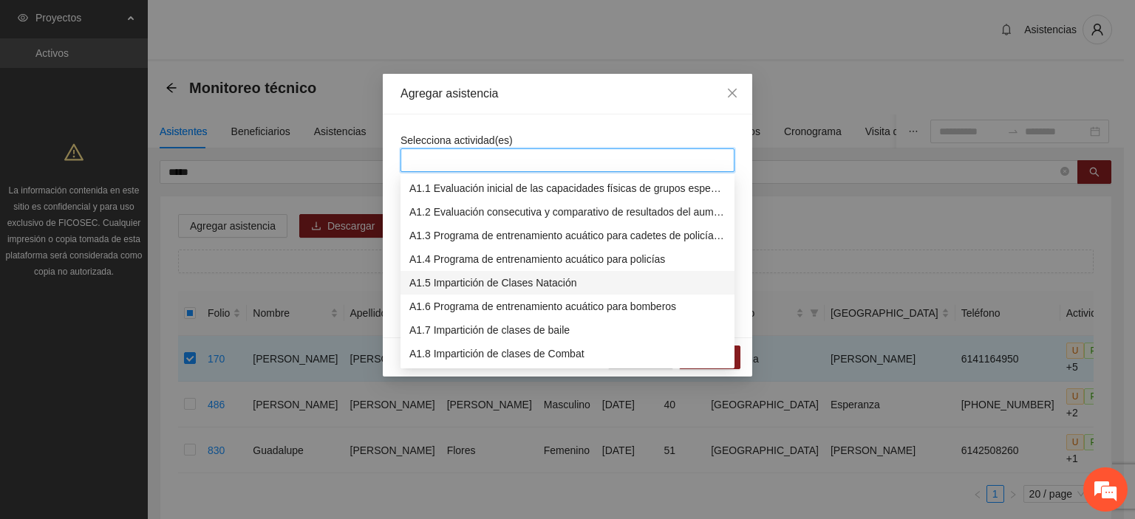
click at [588, 275] on div "A1.5 Impartición de Clases Natación" at bounding box center [567, 283] width 316 height 16
click at [618, 117] on div "Selecciona actividad(es) Si la fecha no está en la lista agrégala aquí" at bounding box center [567, 226] width 369 height 223
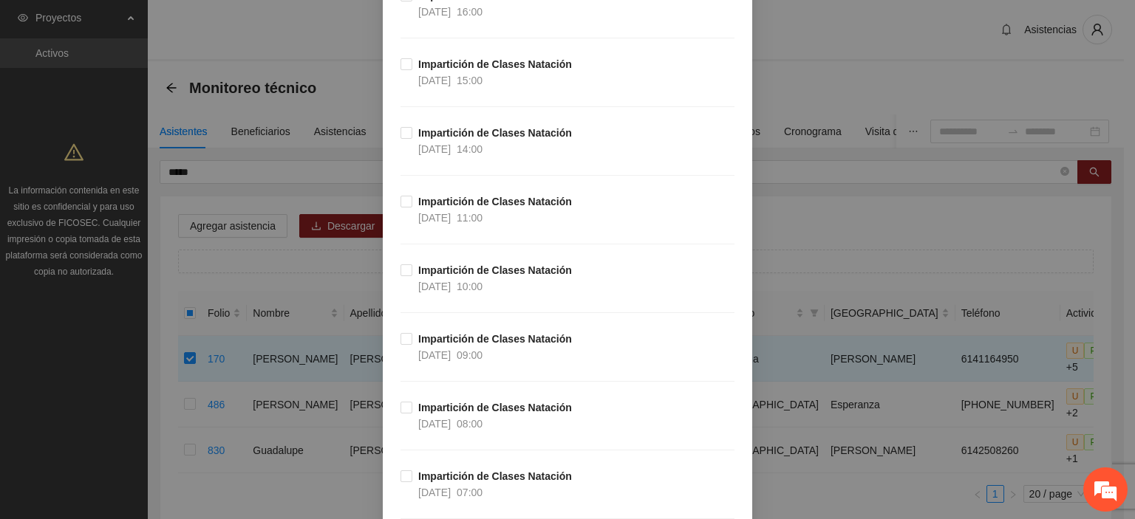
scroll to position [11378, 0]
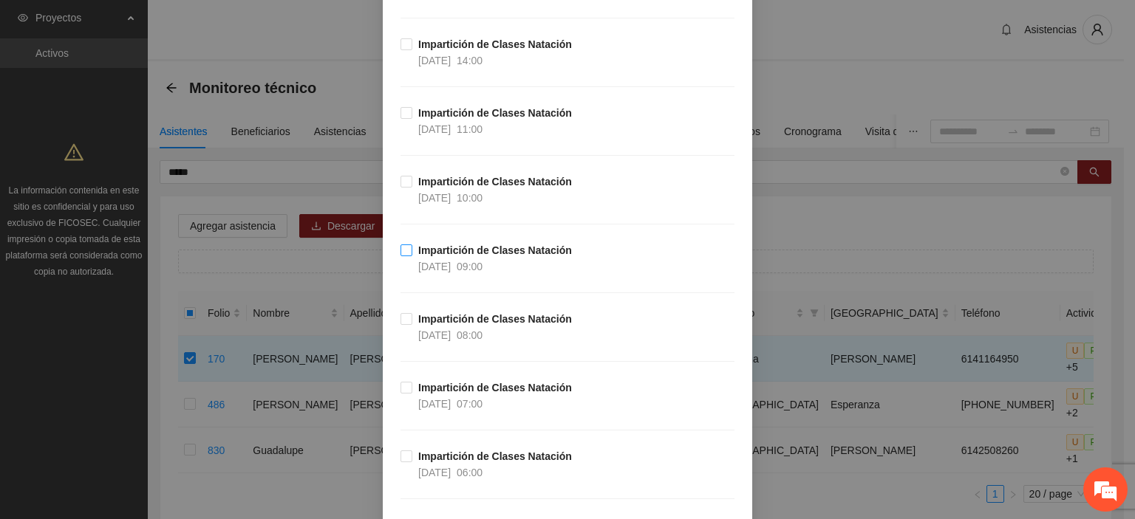
click at [402, 242] on label "Impartición de Clases Natación [DATE] 09:00" at bounding box center [488, 258] width 177 height 33
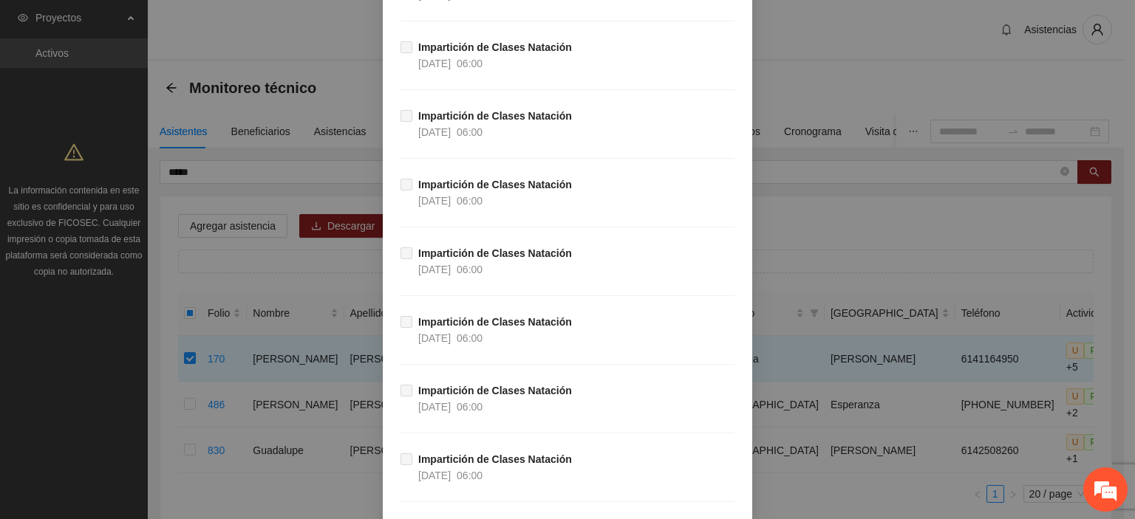
scroll to position [69399, 0]
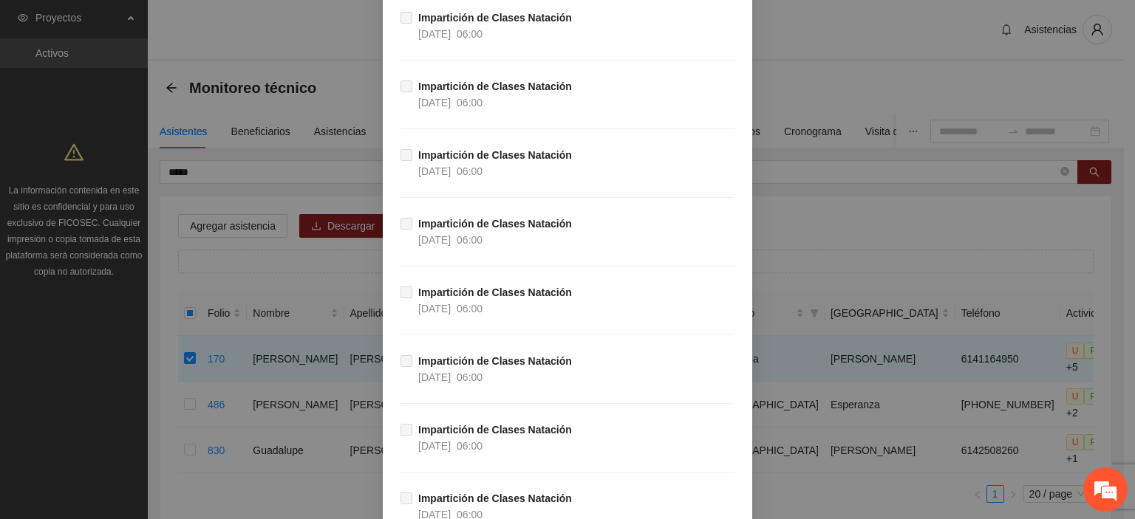
click at [706, 502] on div "Agregar asistencia Selecciona actividad(es) A1.5 Impartición de Clases Natación…" at bounding box center [567, 259] width 1135 height 519
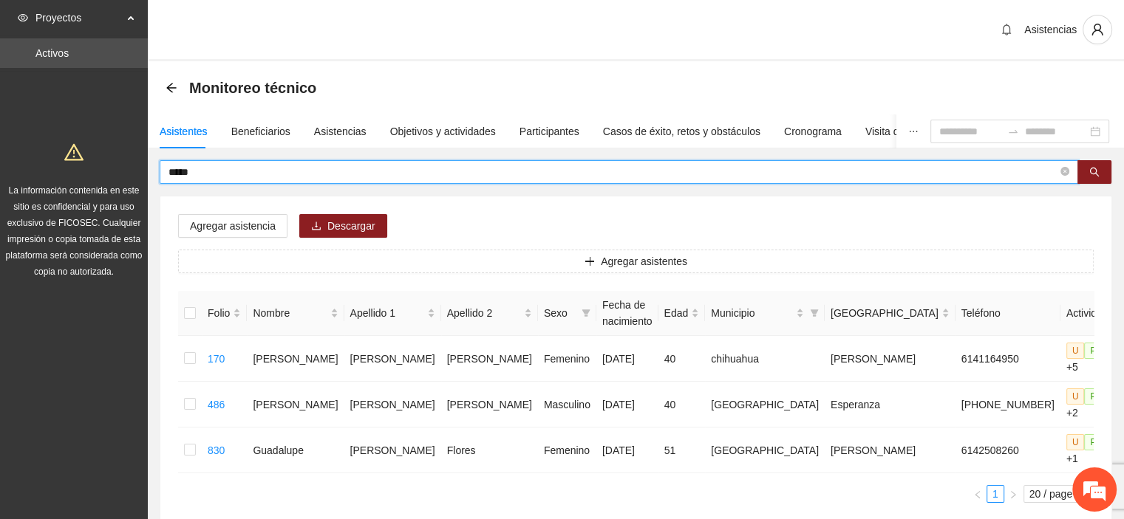
click at [248, 165] on input "*****" at bounding box center [612, 172] width 889 height 16
type input "*"
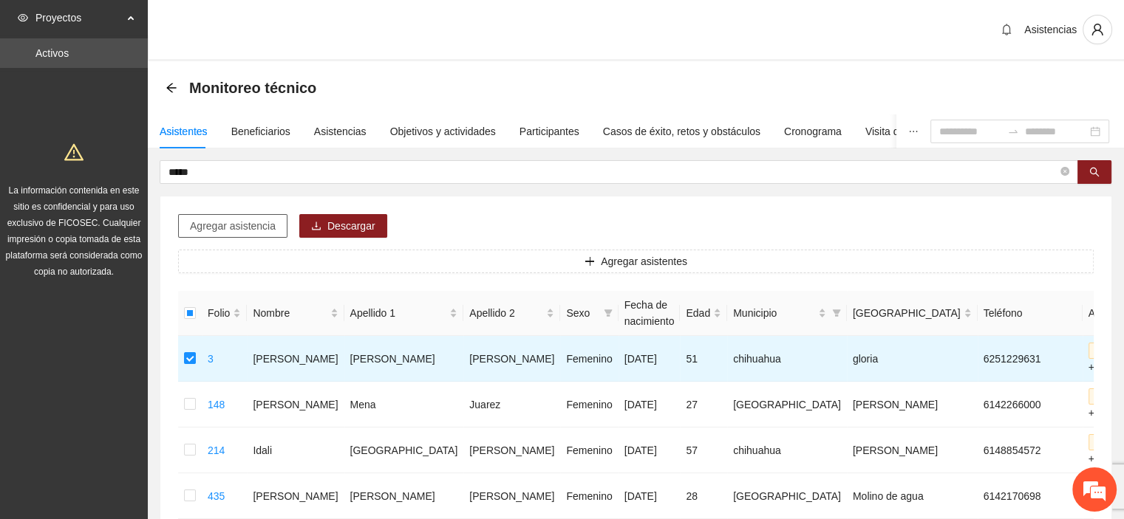
click at [245, 230] on span "Agregar asistencia" at bounding box center [233, 226] width 86 height 16
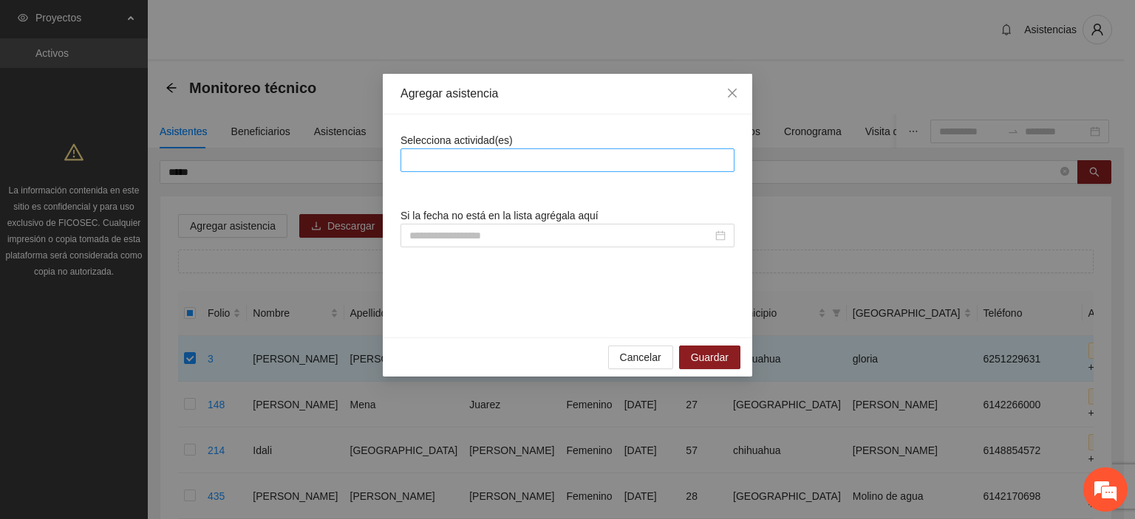
click at [481, 160] on div at bounding box center [567, 160] width 327 height 18
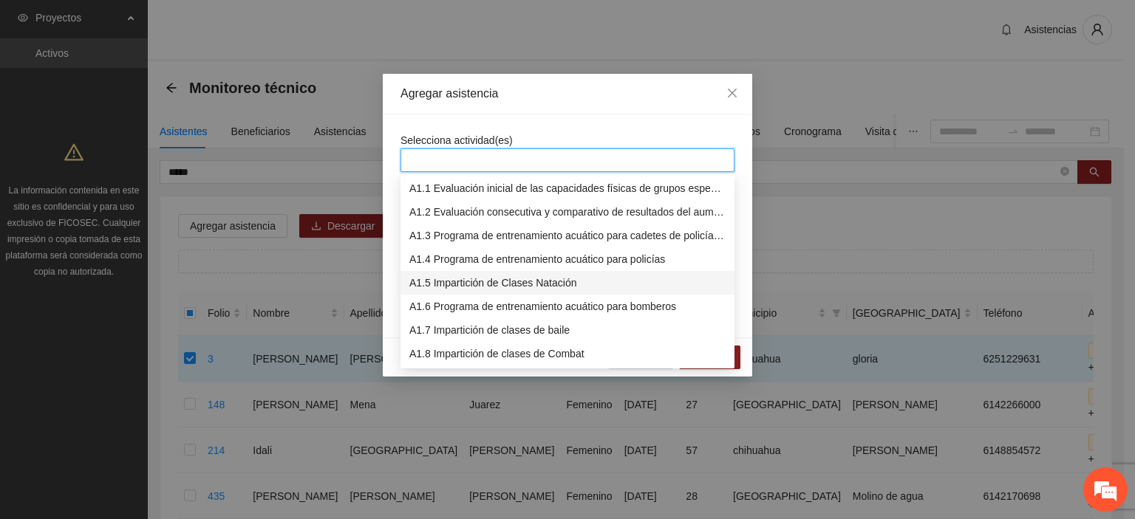
click at [523, 282] on div "A1.5 Impartición de Clases Natación" at bounding box center [567, 283] width 316 height 16
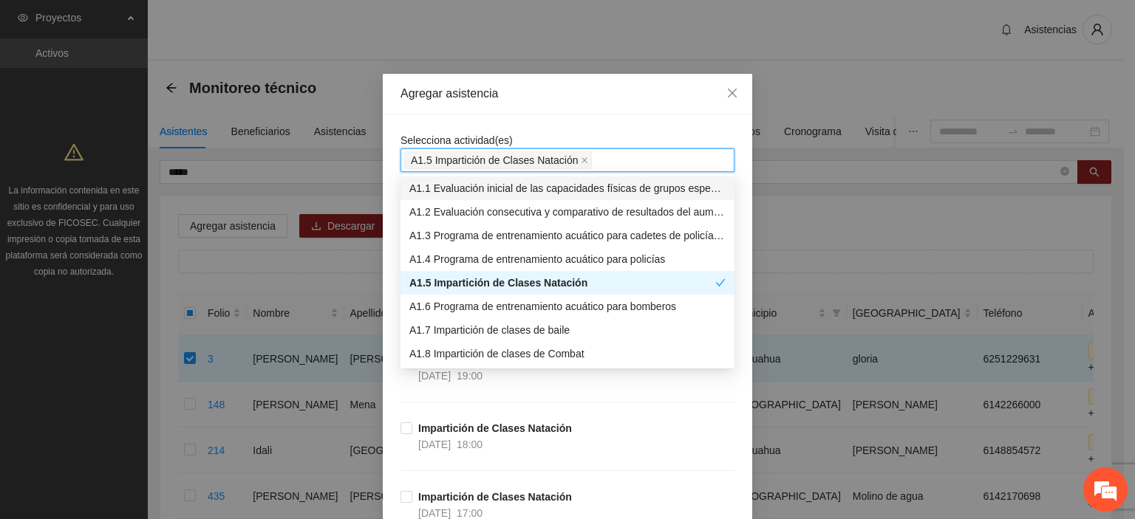
drag, startPoint x: 542, startPoint y: 115, endPoint x: 559, endPoint y: 117, distance: 17.1
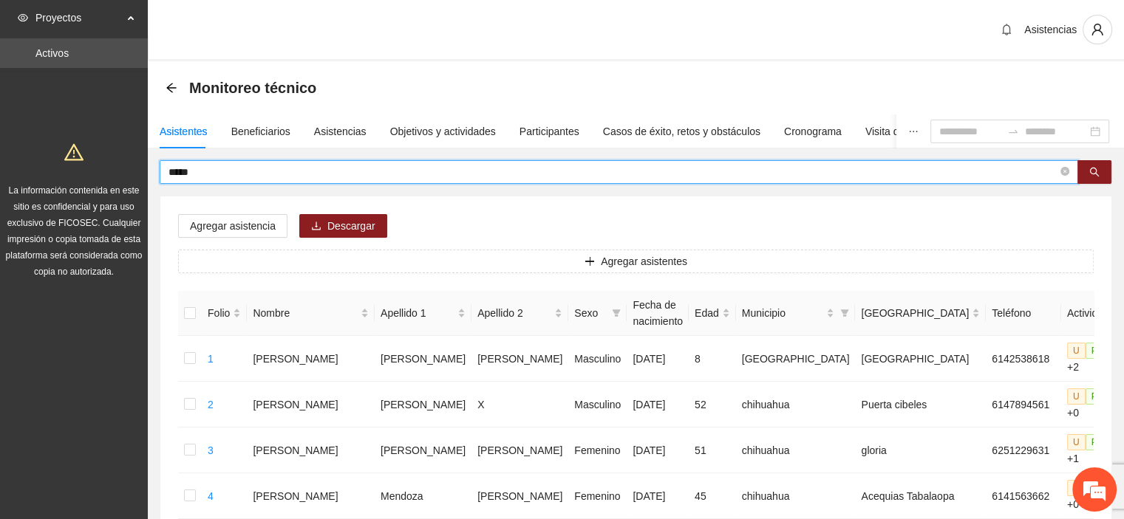
click at [211, 174] on input "*****" at bounding box center [612, 172] width 889 height 16
type input "*"
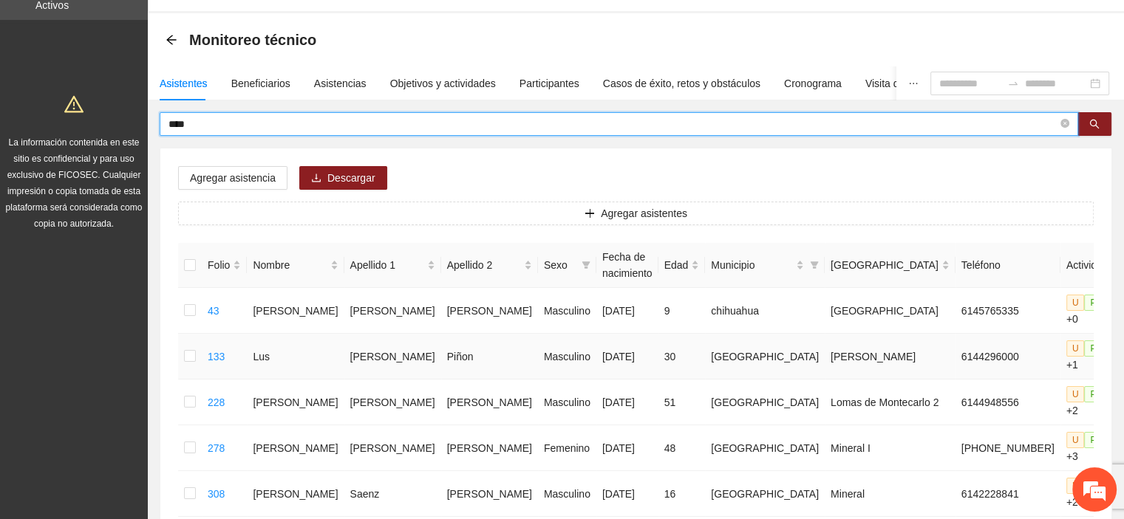
scroll to position [74, 0]
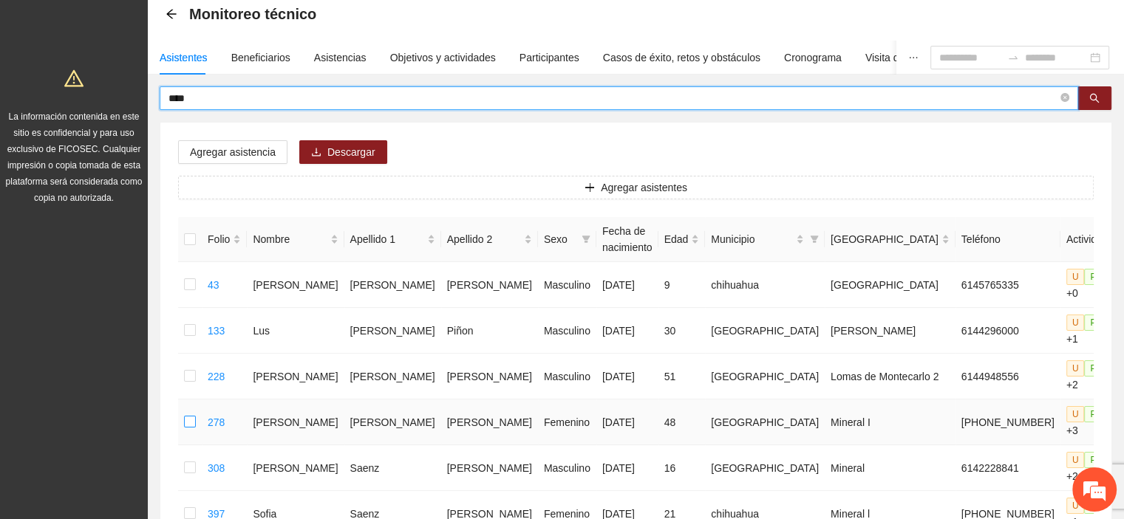
click at [196, 416] on label at bounding box center [190, 422] width 12 height 16
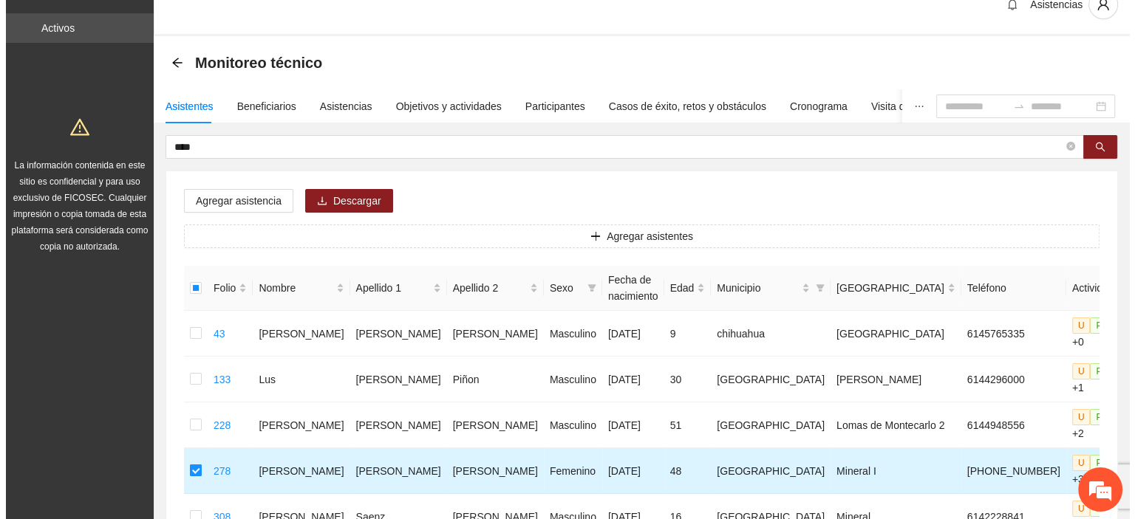
scroll to position [0, 0]
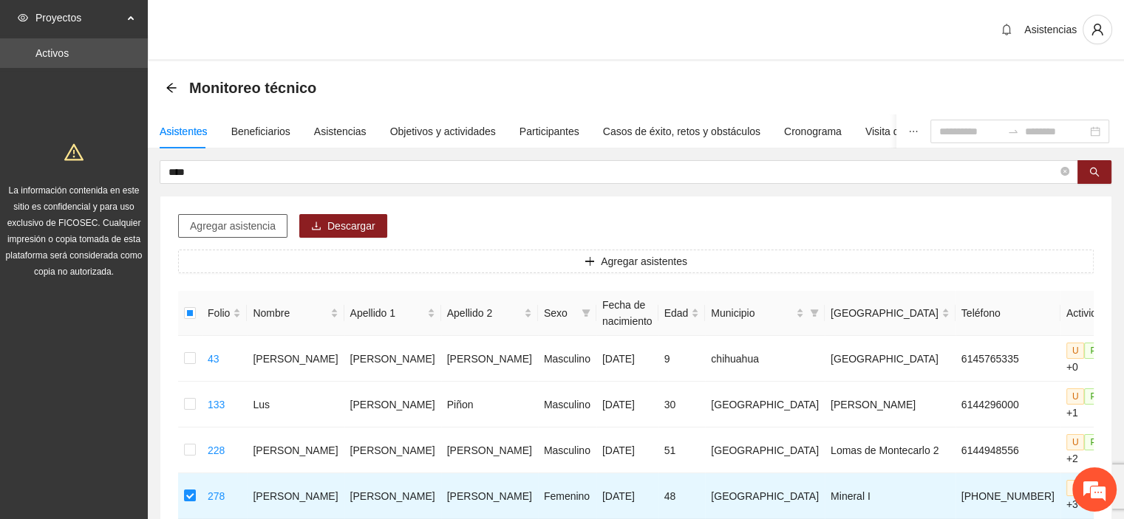
click at [236, 224] on span "Agregar asistencia" at bounding box center [233, 226] width 86 height 16
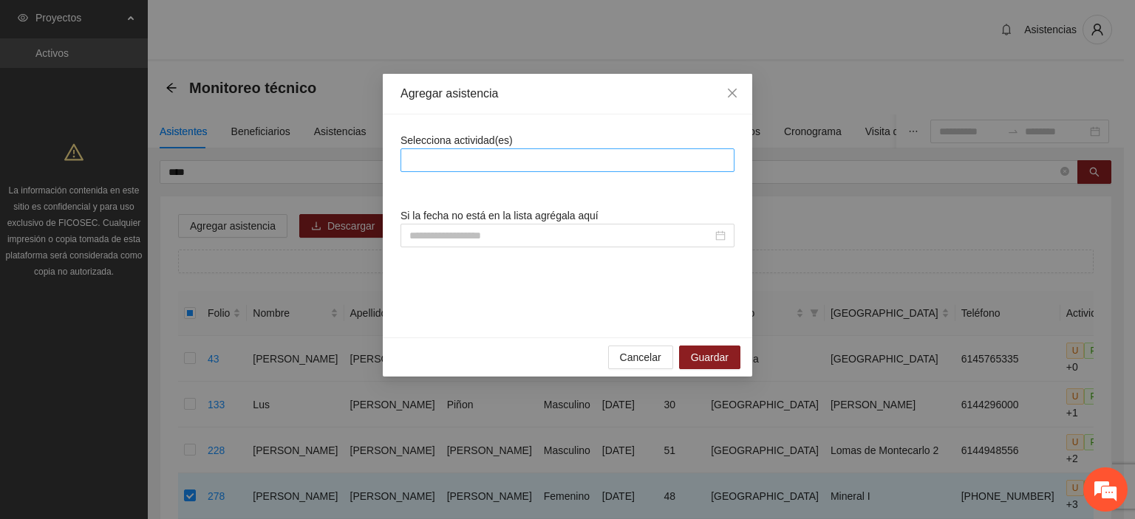
click at [666, 157] on div at bounding box center [567, 160] width 327 height 18
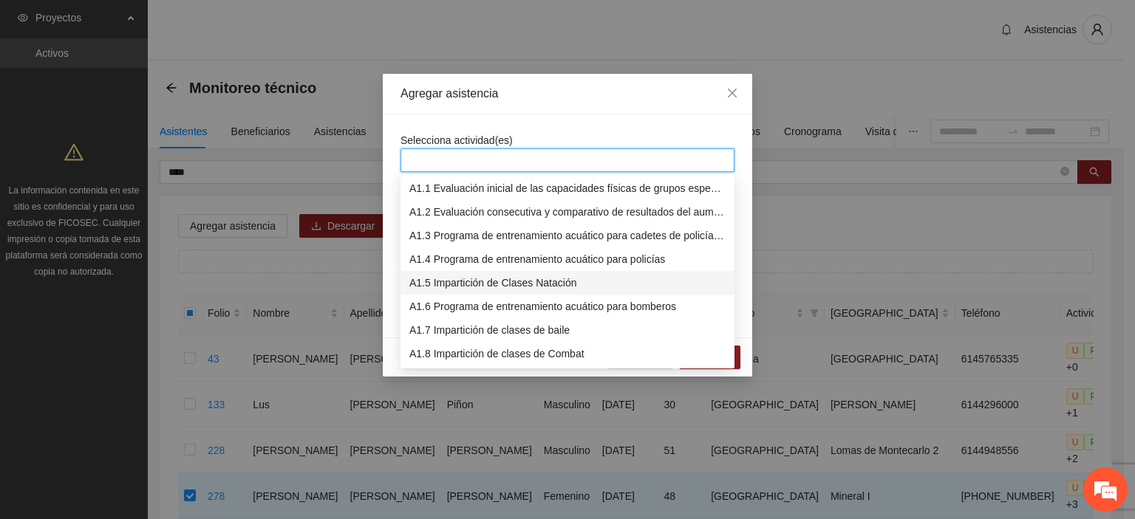
click at [577, 293] on div "A1.5 Impartición de Clases Natación" at bounding box center [567, 283] width 334 height 24
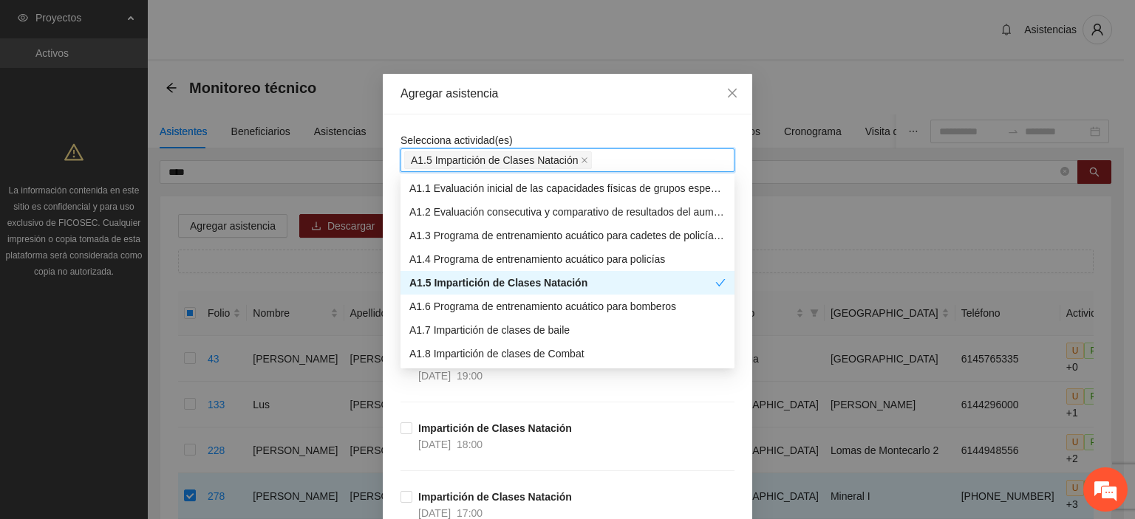
click at [615, 94] on div "Agregar asistencia" at bounding box center [567, 94] width 334 height 16
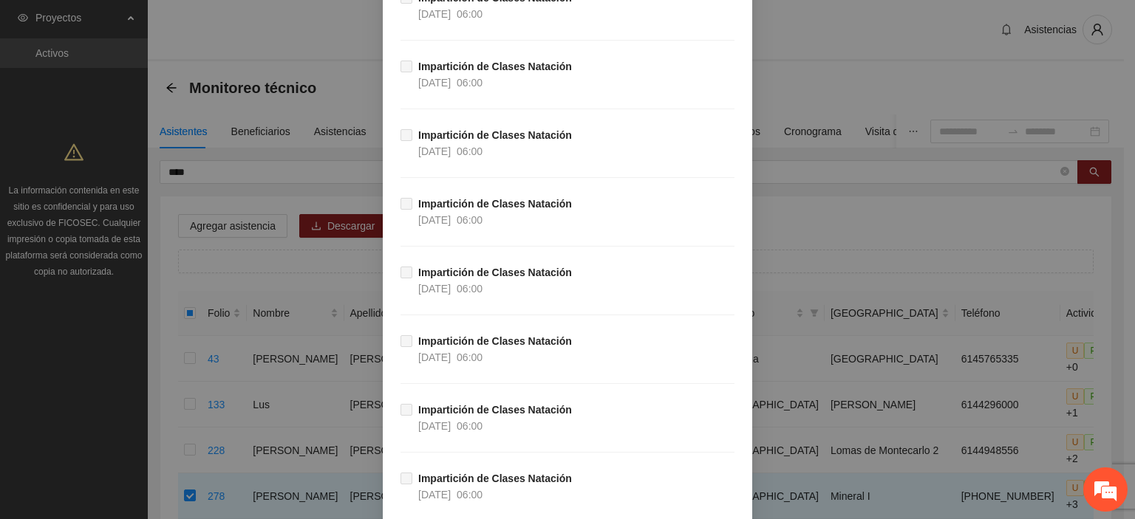
scroll to position [69399, 0]
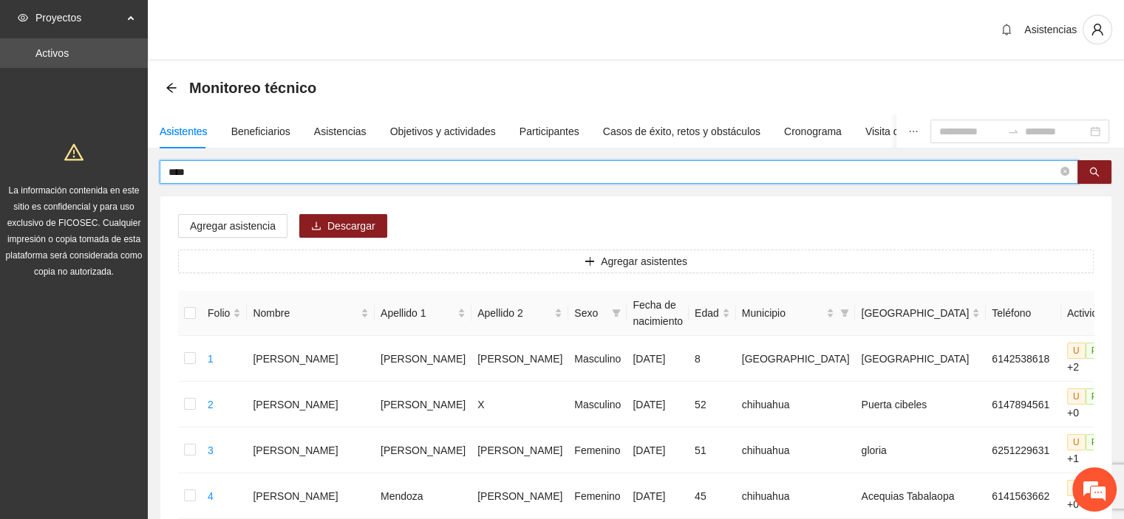
click at [314, 169] on input "****" at bounding box center [612, 172] width 889 height 16
click at [337, 176] on input "****" at bounding box center [612, 172] width 889 height 16
type input "*"
click at [198, 174] on input "text" at bounding box center [612, 172] width 889 height 16
type input "****"
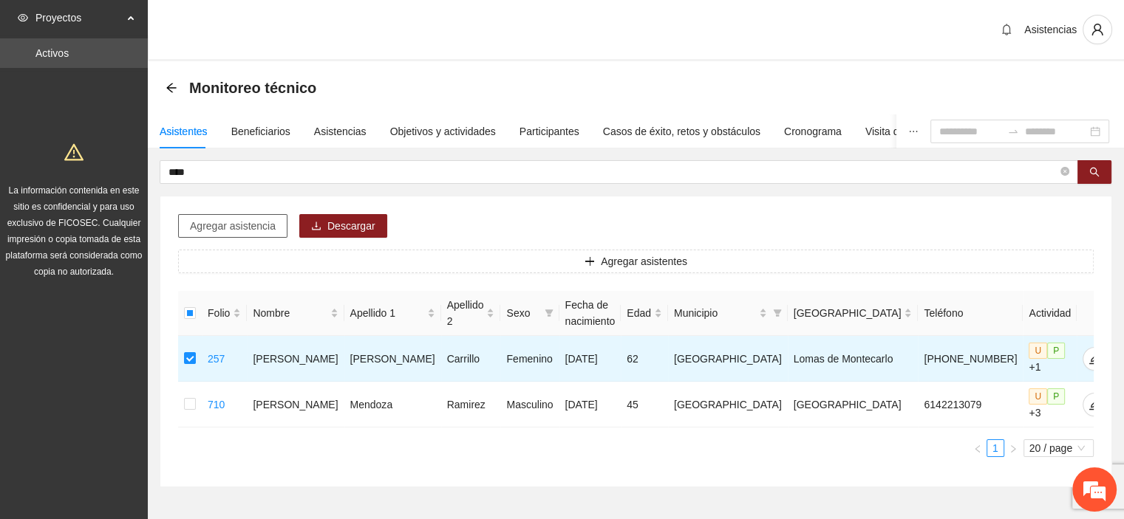
click at [239, 222] on span "Agregar asistencia" at bounding box center [233, 226] width 86 height 16
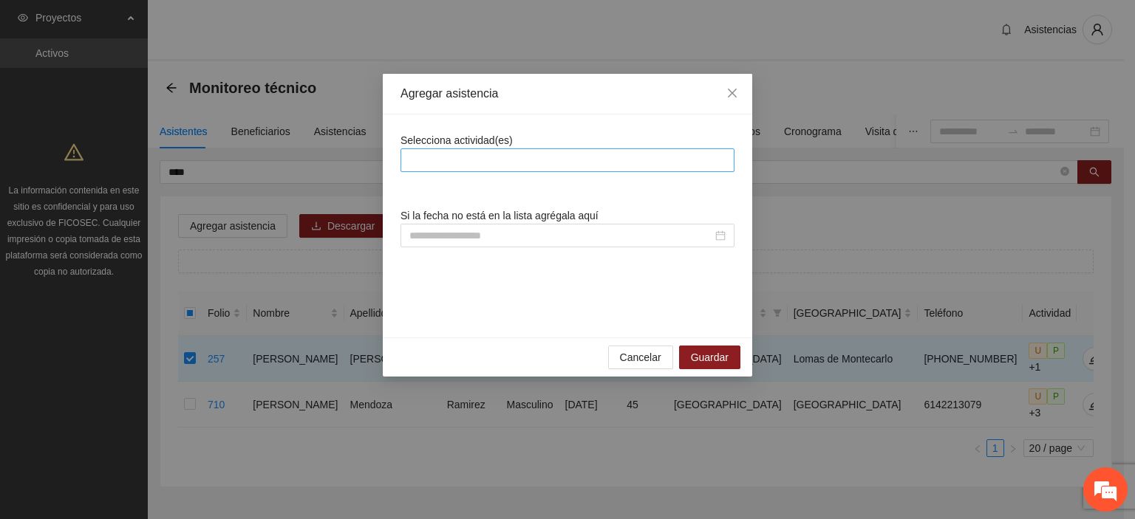
click at [512, 163] on div at bounding box center [567, 160] width 327 height 18
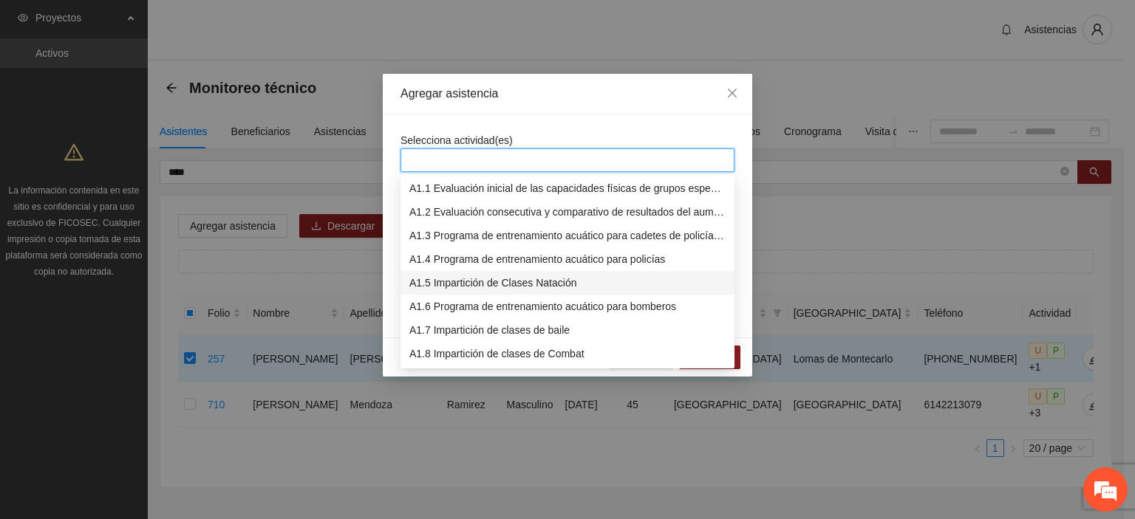
click at [514, 282] on div "A1.5 Impartición de Clases Natación" at bounding box center [567, 283] width 316 height 16
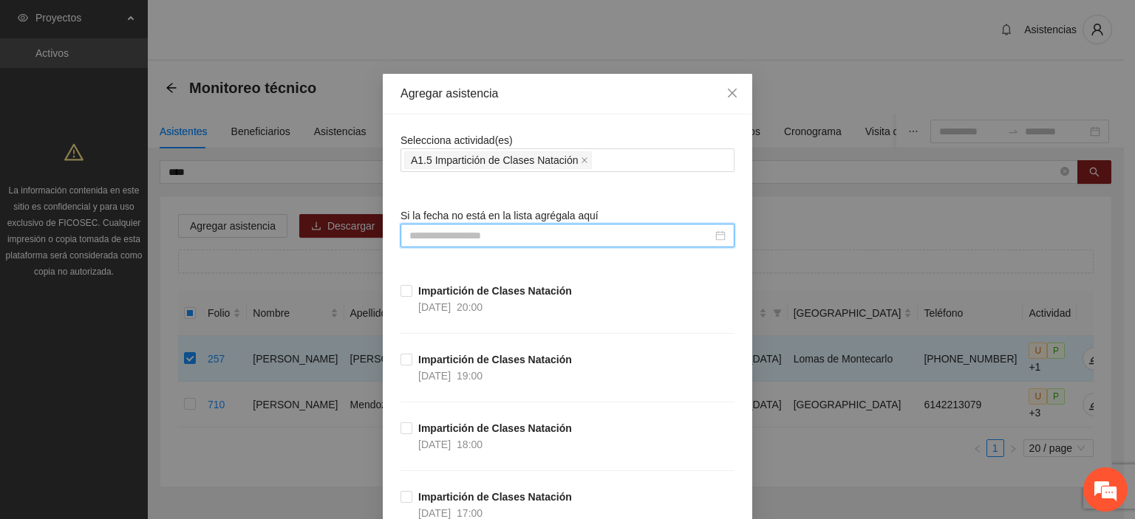
click at [480, 233] on input at bounding box center [560, 236] width 303 height 16
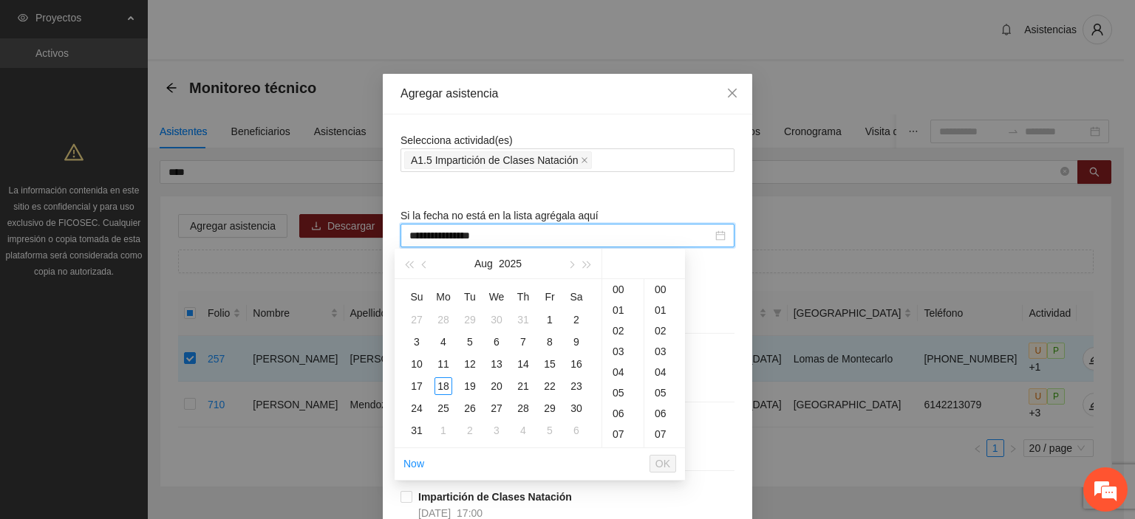
type input "**********"
click at [983, 238] on div "Agregar asistencia Selecciona actividad(es) A1.5 Impartición de Clases Natación…" at bounding box center [567, 259] width 1135 height 519
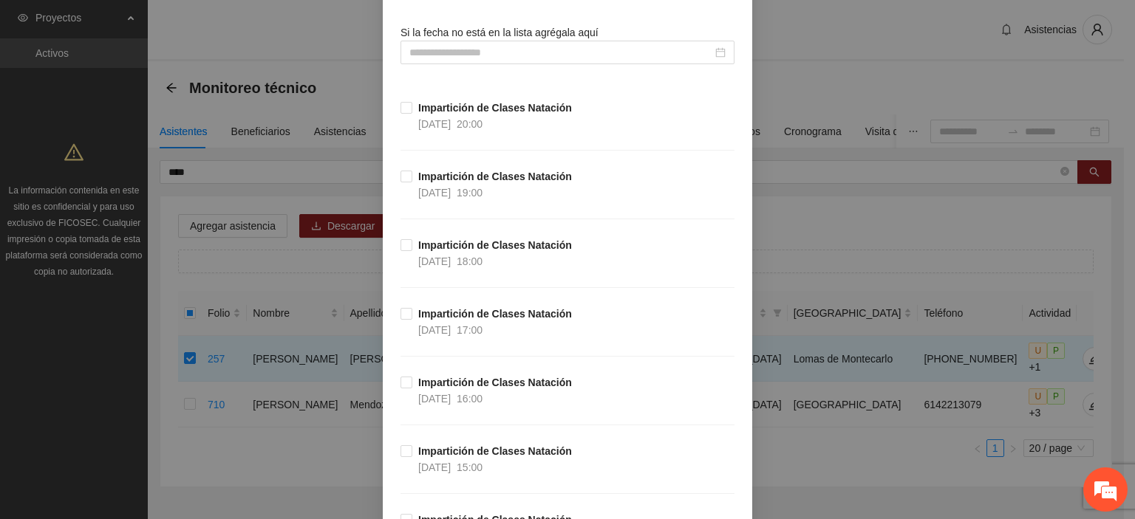
scroll to position [296, 0]
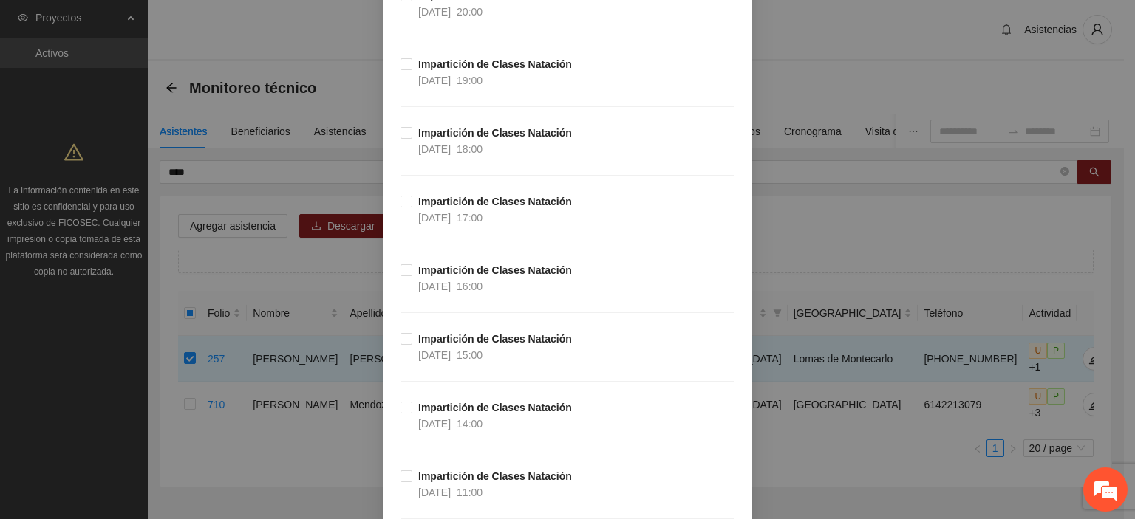
drag, startPoint x: 1015, startPoint y: 245, endPoint x: 968, endPoint y: 254, distance: 48.3
click at [1010, 245] on div "Agregar asistencia Selecciona actividad(es) A1.5 Impartición de Clases Natación…" at bounding box center [567, 259] width 1135 height 519
drag, startPoint x: 913, startPoint y: 202, endPoint x: 543, endPoint y: 265, distance: 375.6
click at [907, 208] on div "Agregar asistencia Selecciona actividad(es) A1.5 Impartición de Clases Natación…" at bounding box center [567, 259] width 1135 height 519
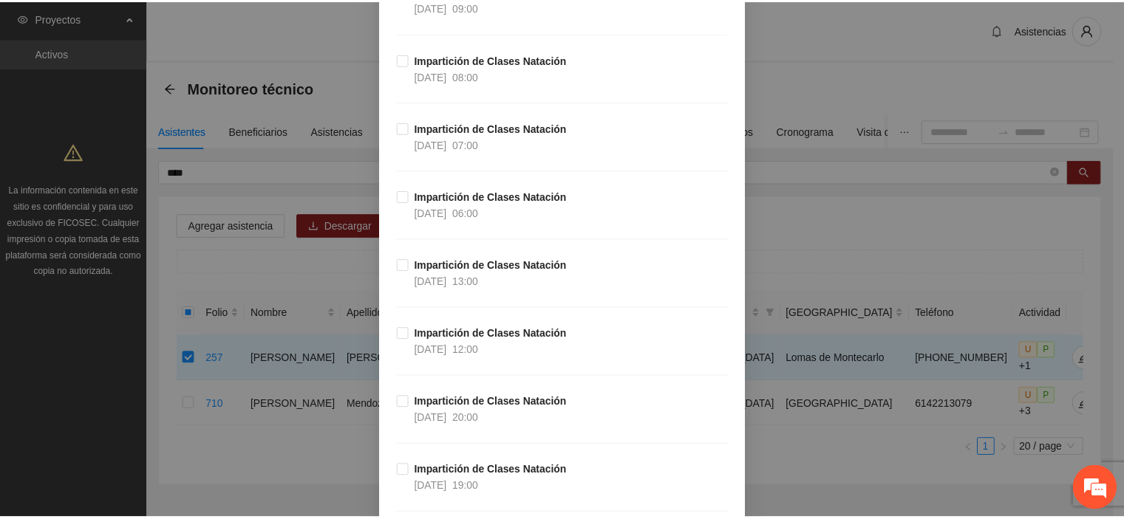
scroll to position [69399, 0]
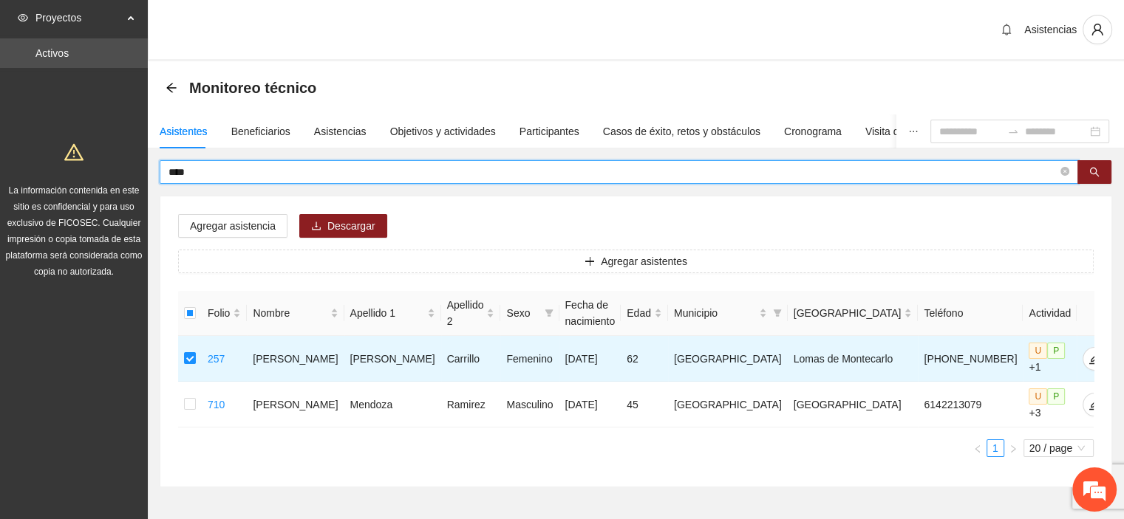
click at [244, 171] on input "****" at bounding box center [612, 172] width 889 height 16
type input "*"
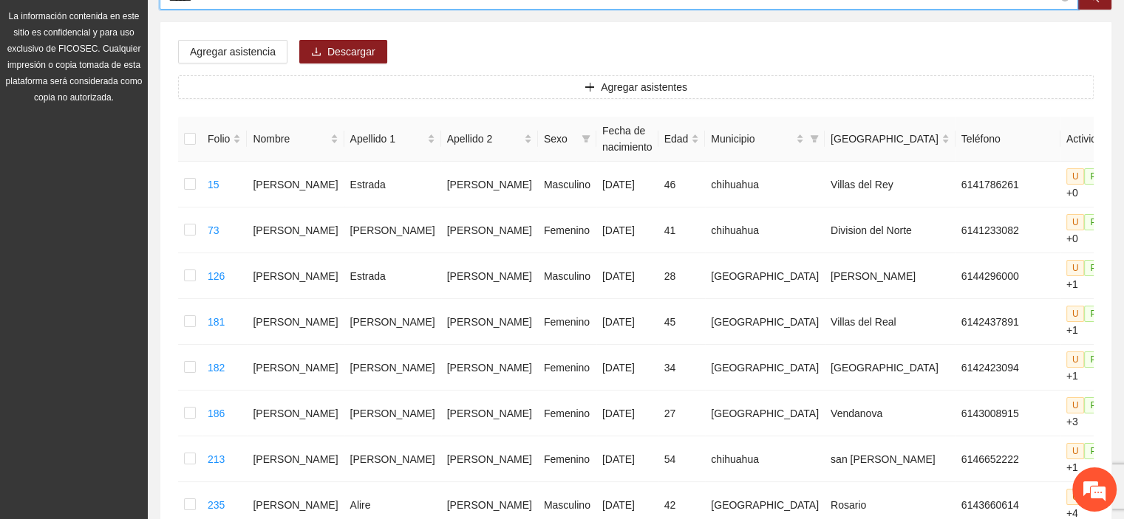
scroll to position [0, 0]
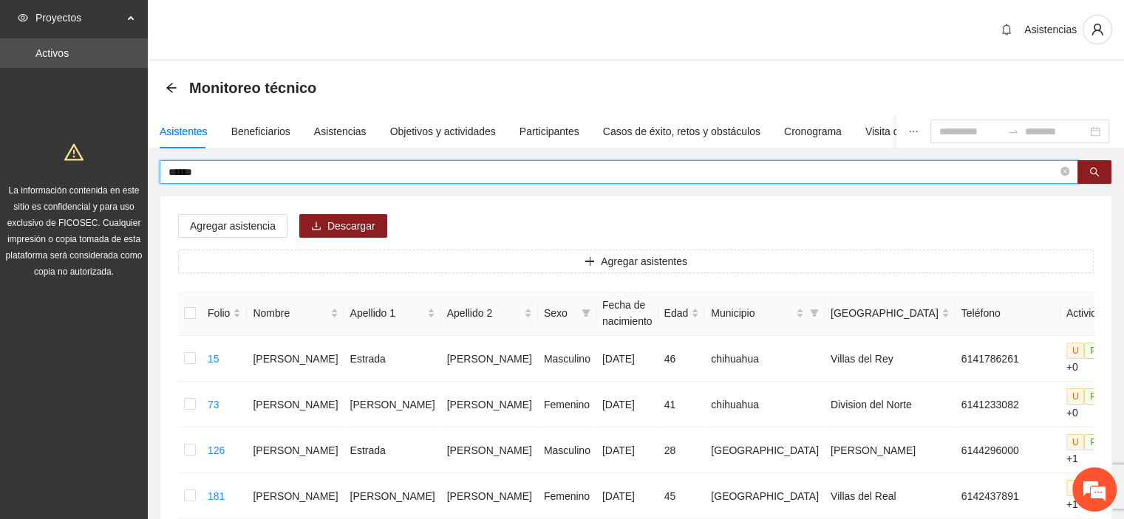
click at [275, 174] on input "******" at bounding box center [612, 172] width 889 height 16
type input "*"
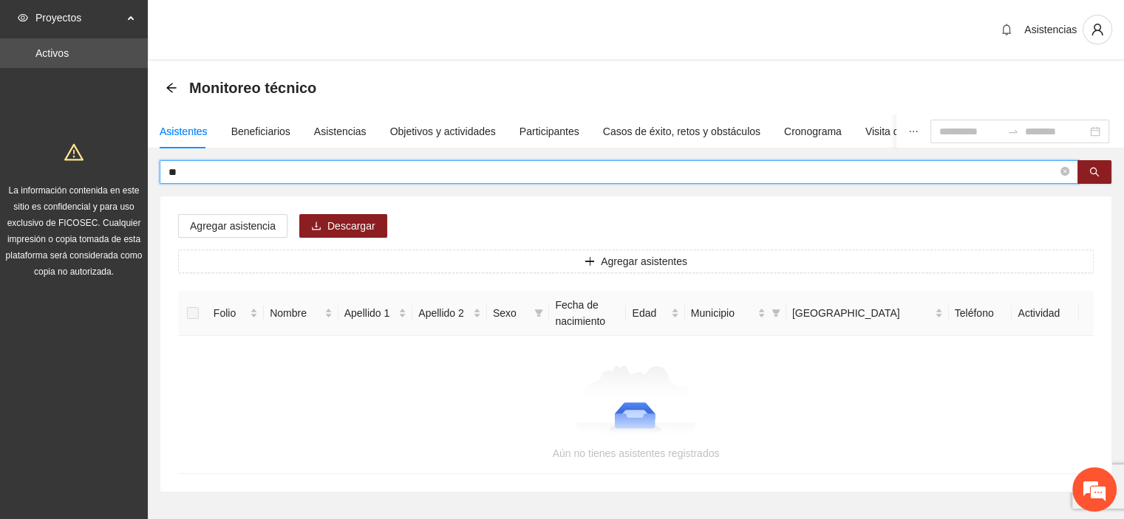
type input "*"
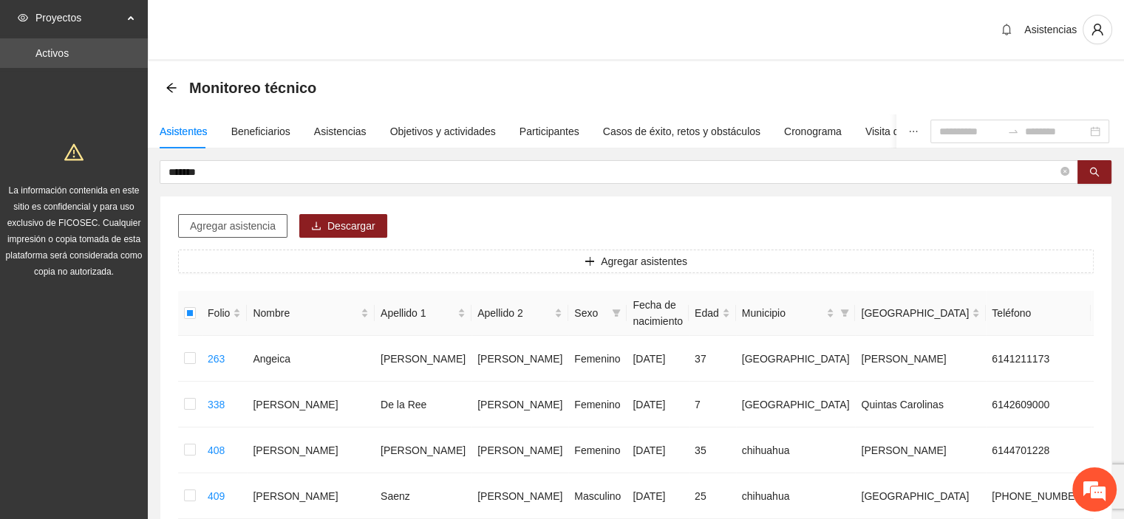
click at [239, 221] on span "Agregar asistencia" at bounding box center [233, 226] width 86 height 16
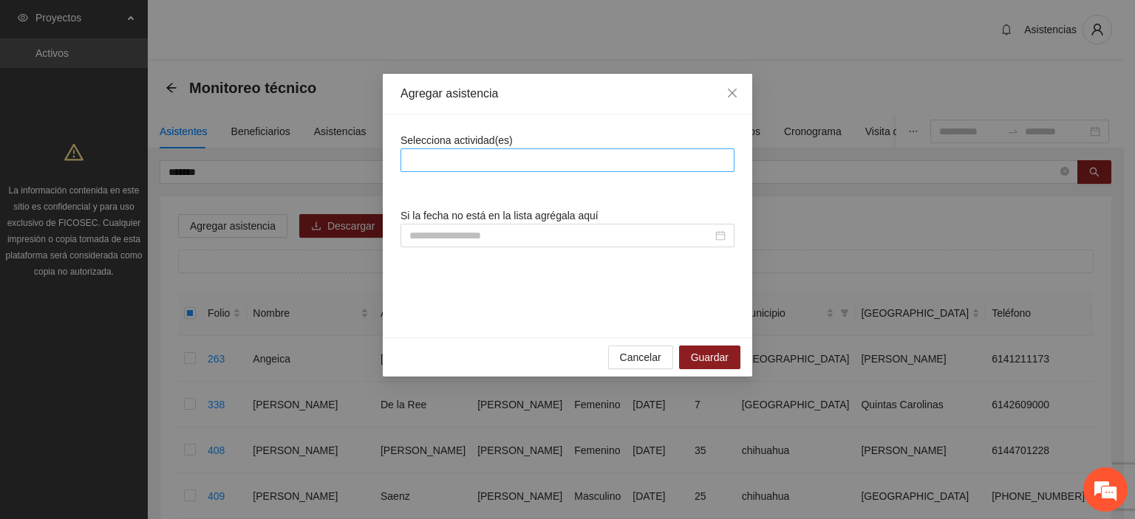
click at [584, 162] on div at bounding box center [567, 160] width 327 height 18
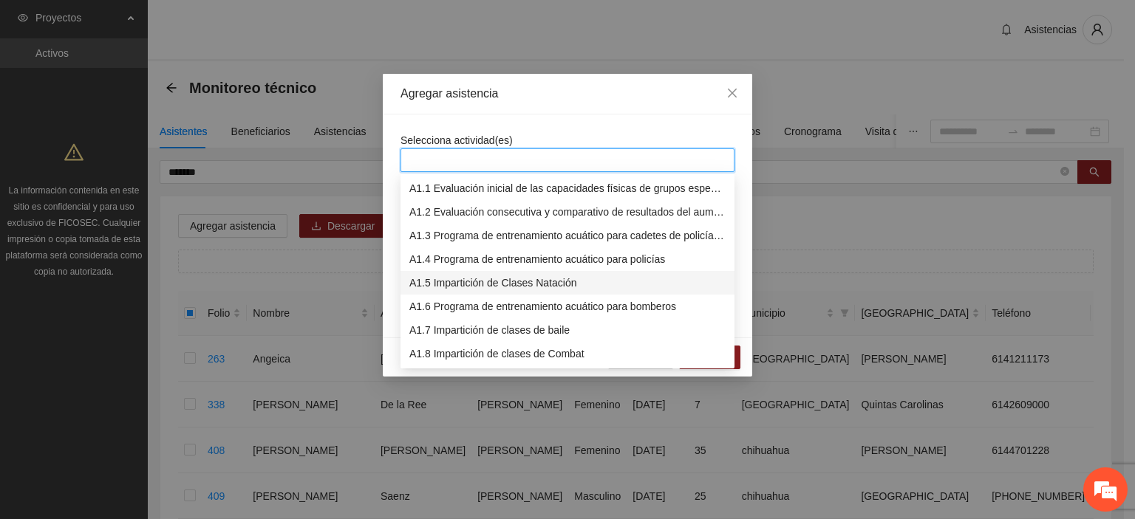
click at [541, 276] on div "A1.5 Impartición de Clases Natación" at bounding box center [567, 283] width 316 height 16
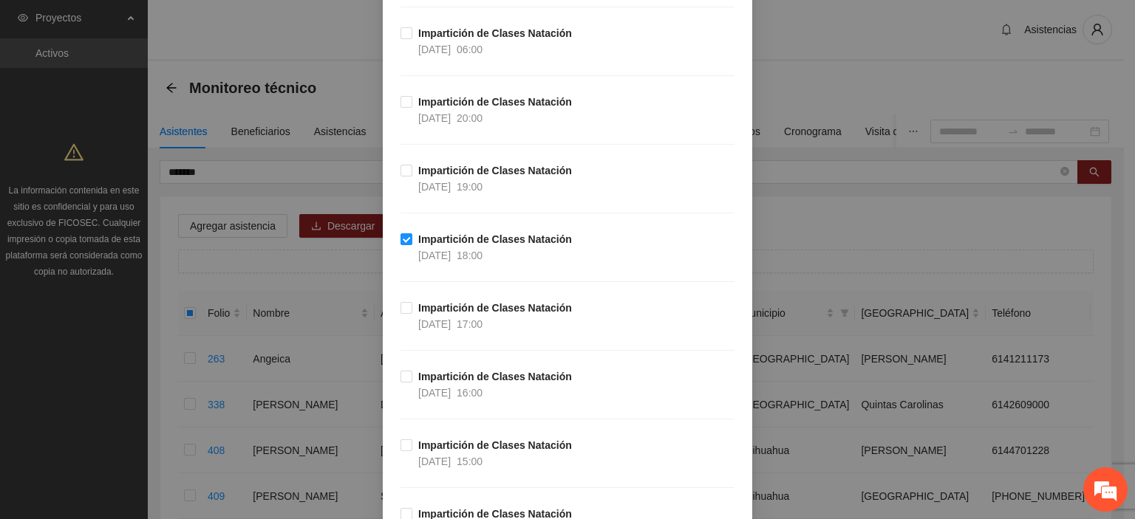
scroll to position [69399, 0]
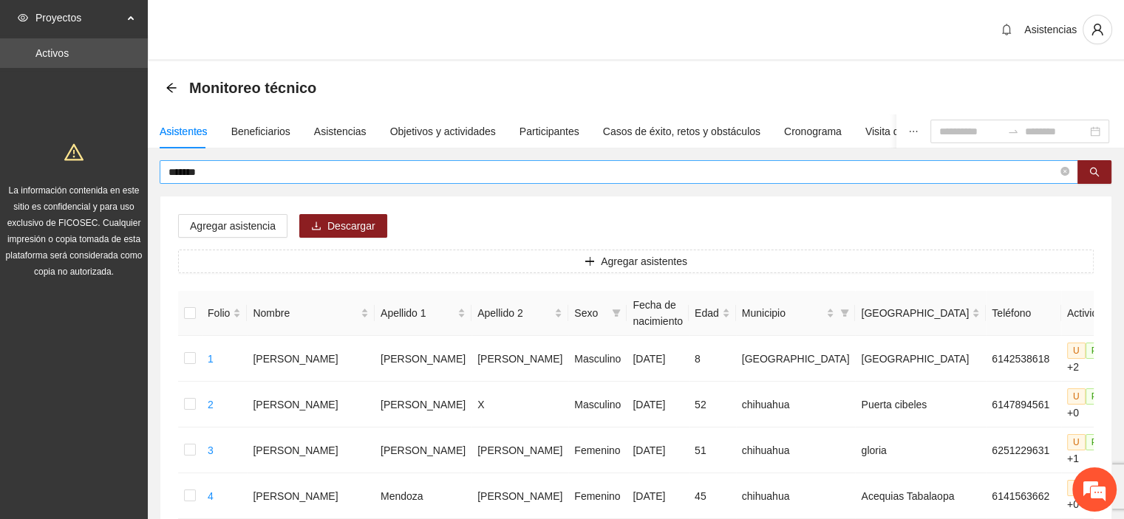
click at [257, 166] on input "*******" at bounding box center [612, 172] width 889 height 16
type input "*"
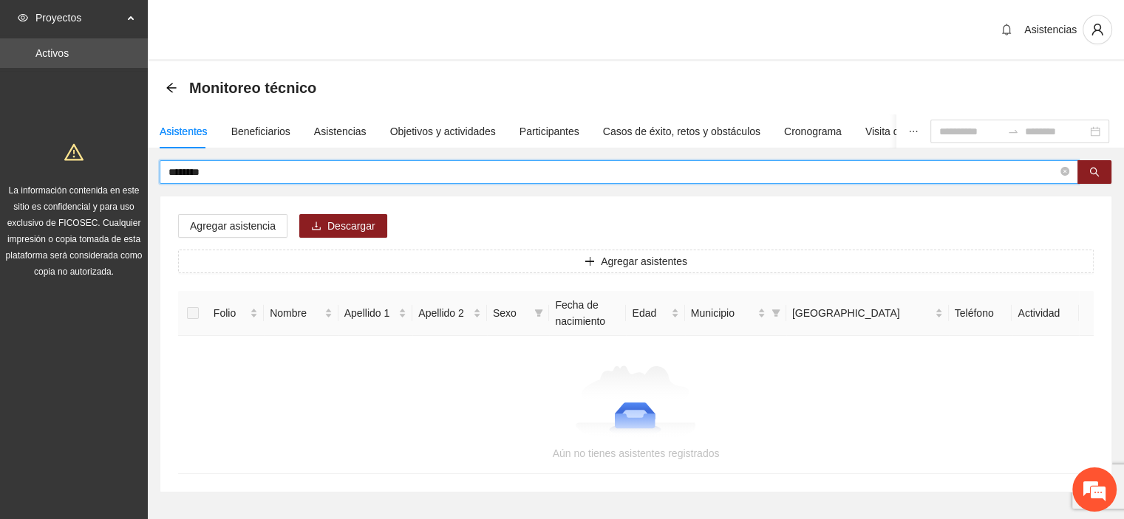
click at [248, 170] on input "********" at bounding box center [612, 172] width 889 height 16
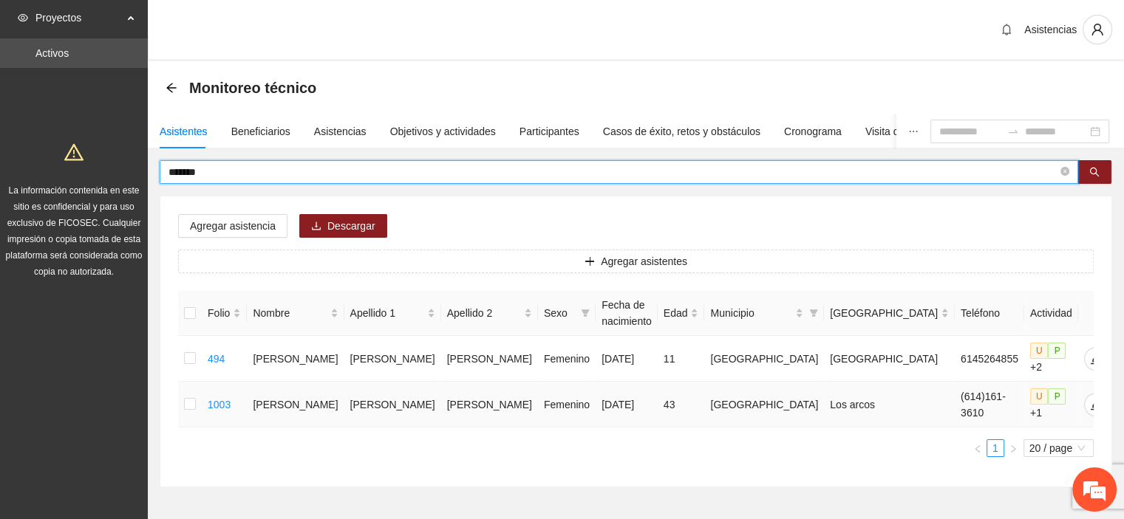
click at [189, 386] on td at bounding box center [190, 405] width 24 height 46
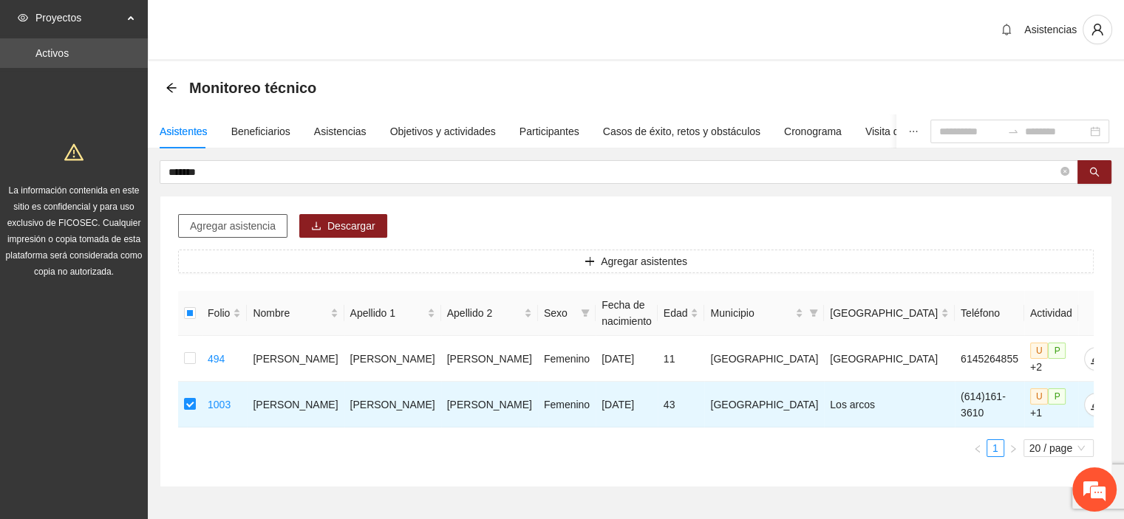
click at [278, 218] on button "Agregar asistencia" at bounding box center [232, 226] width 109 height 24
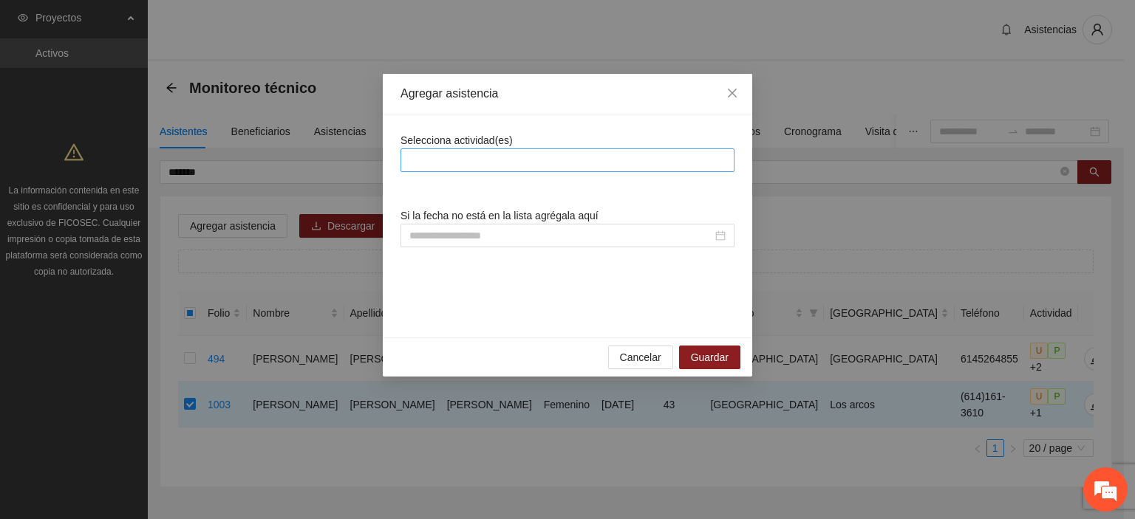
click at [620, 156] on div at bounding box center [567, 160] width 327 height 18
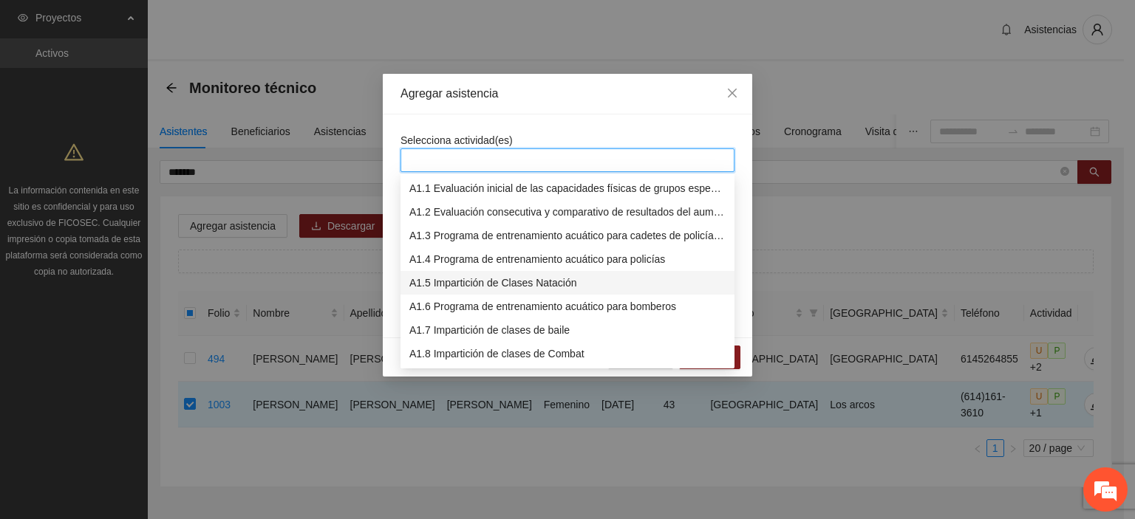
drag, startPoint x: 545, startPoint y: 280, endPoint x: 683, endPoint y: 158, distance: 184.3
click at [545, 280] on div "A1.5 Impartición de Clases Natación" at bounding box center [567, 283] width 316 height 16
click at [630, 76] on div "Agregar asistencia" at bounding box center [567, 94] width 369 height 41
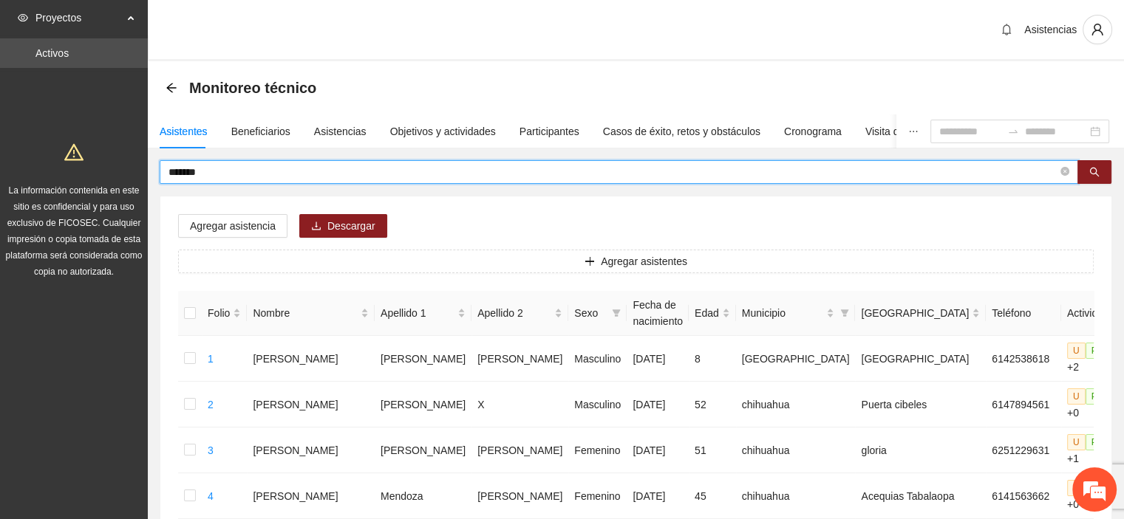
click at [344, 169] on input "*******" at bounding box center [612, 172] width 889 height 16
type input "*"
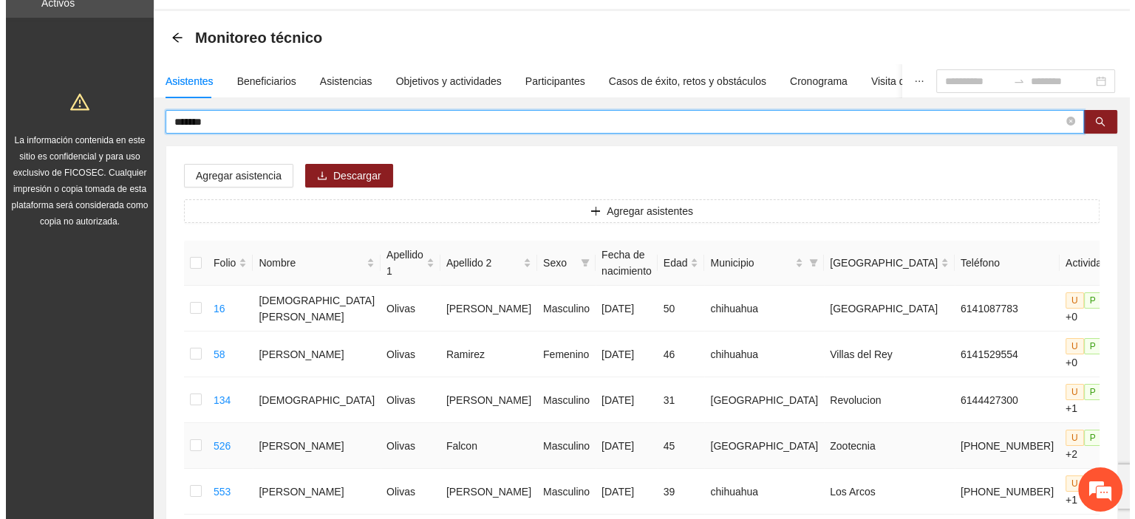
scroll to position [0, 0]
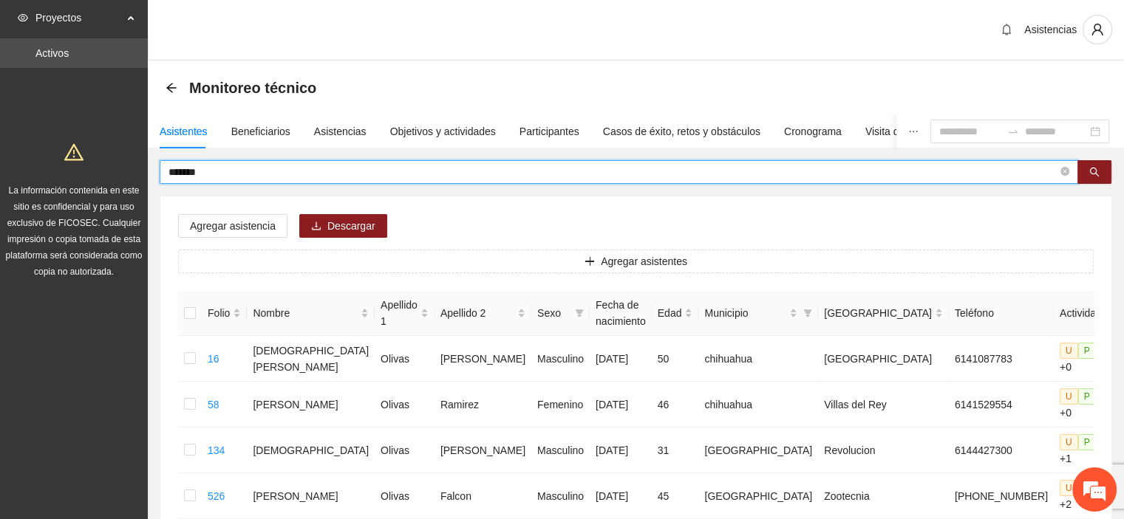
click at [351, 164] on input "******" at bounding box center [612, 172] width 889 height 16
type input "*"
type input "**********"
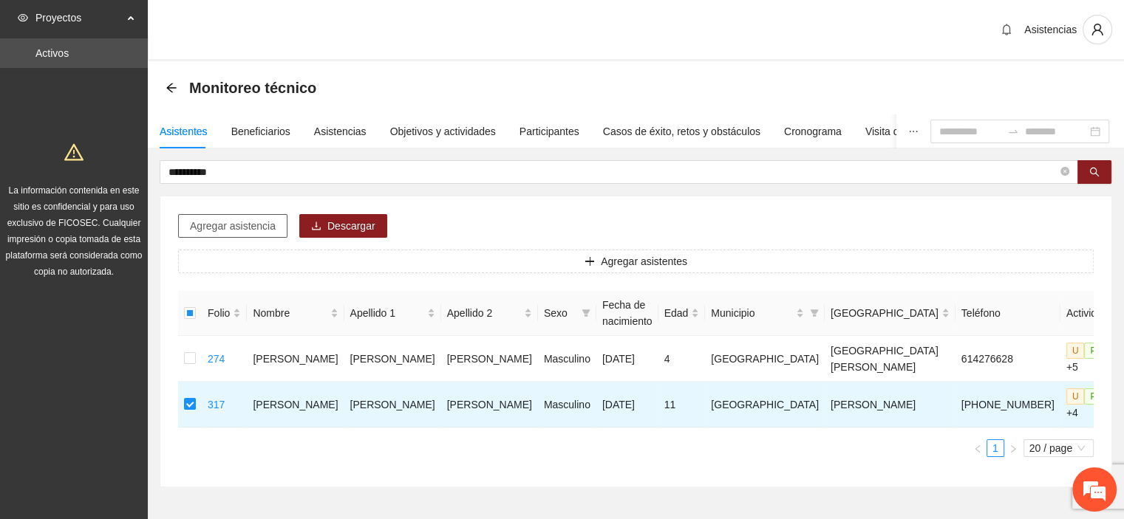
click at [246, 226] on span "Agregar asistencia" at bounding box center [233, 226] width 86 height 16
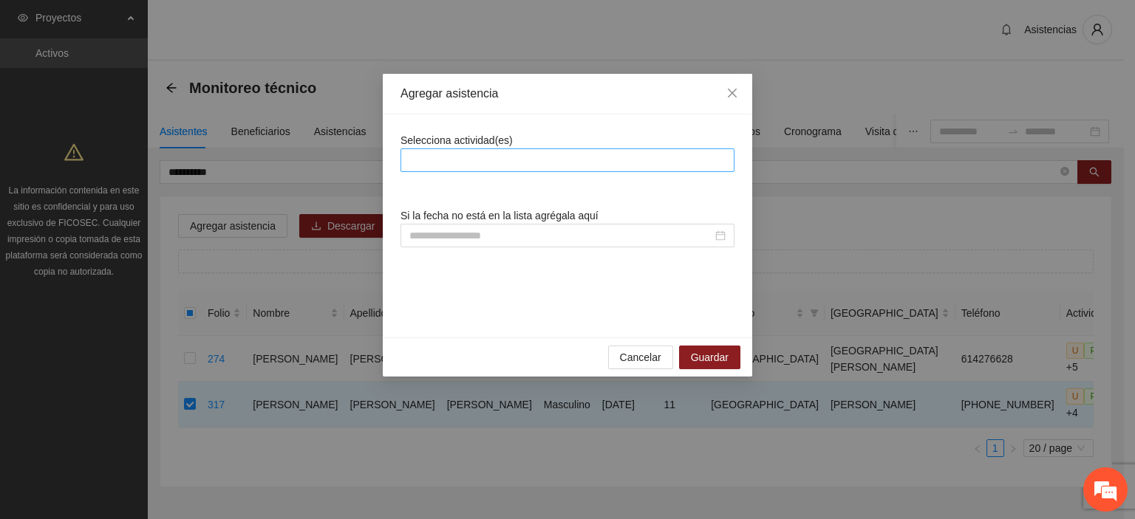
click at [586, 163] on div at bounding box center [567, 160] width 327 height 18
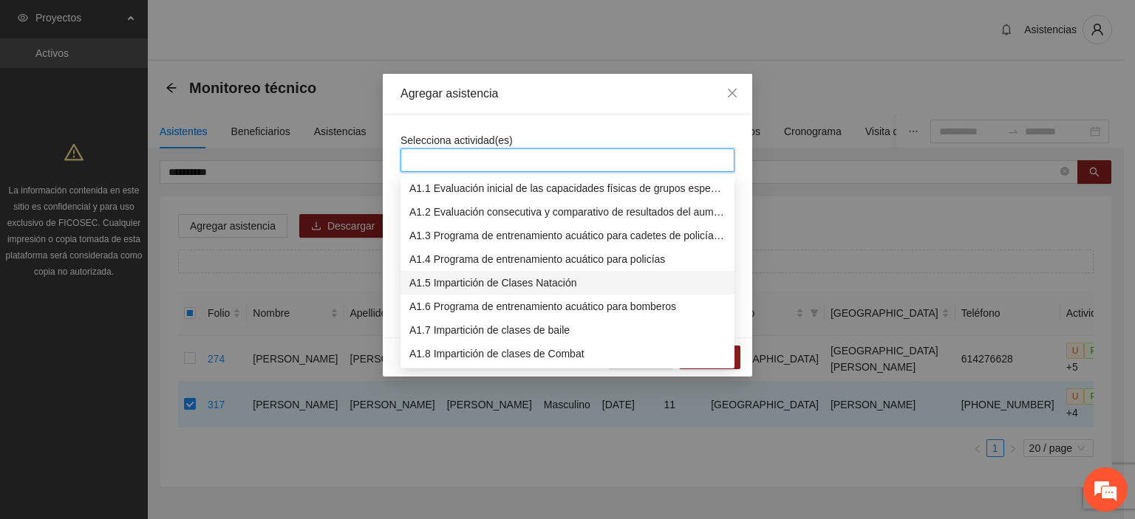
drag, startPoint x: 574, startPoint y: 277, endPoint x: 598, endPoint y: 212, distance: 69.2
click at [581, 270] on div "A1.1 Evaluación inicial de las capacidades físicas de grupos especiales, distri…" at bounding box center [567, 295] width 334 height 236
click at [559, 280] on div "A1.5 Impartición de Clases Natación" at bounding box center [567, 283] width 316 height 16
click at [548, 137] on div "Selecciona actividad(es)" at bounding box center [567, 152] width 334 height 40
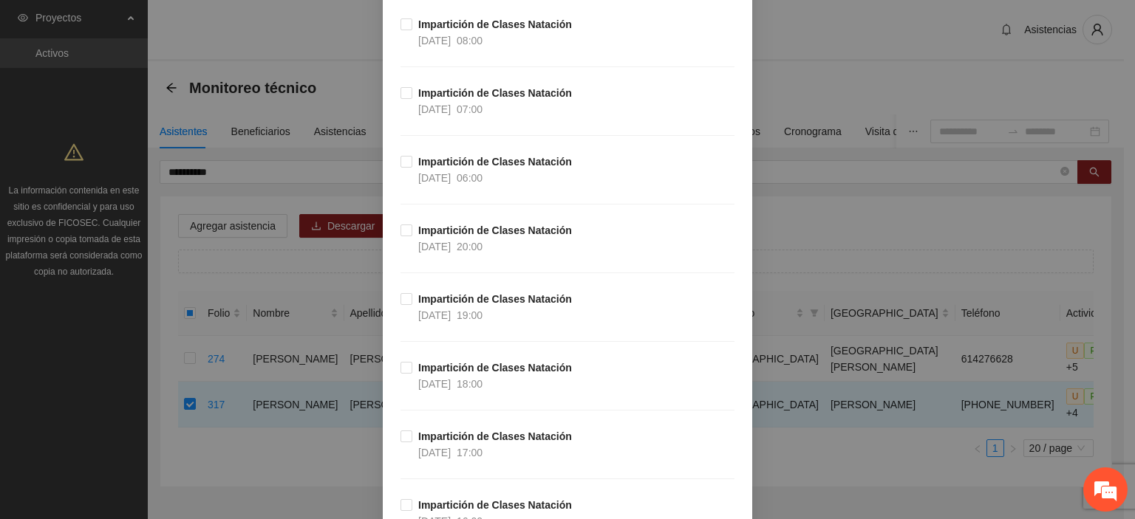
scroll to position [2217, 0]
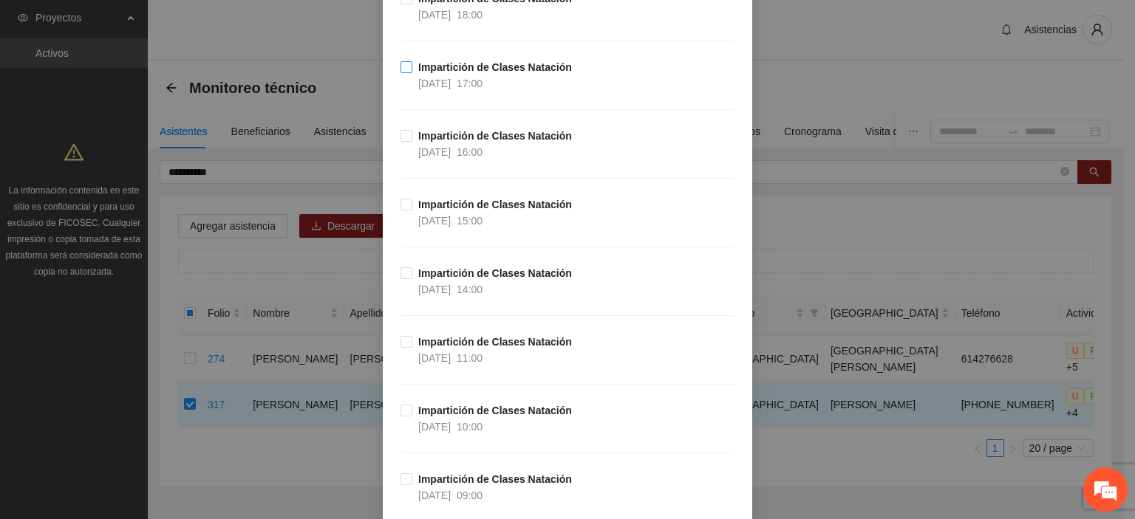
click at [400, 69] on label "Impartición de Clases Natación [DATE] 17:00" at bounding box center [488, 75] width 177 height 33
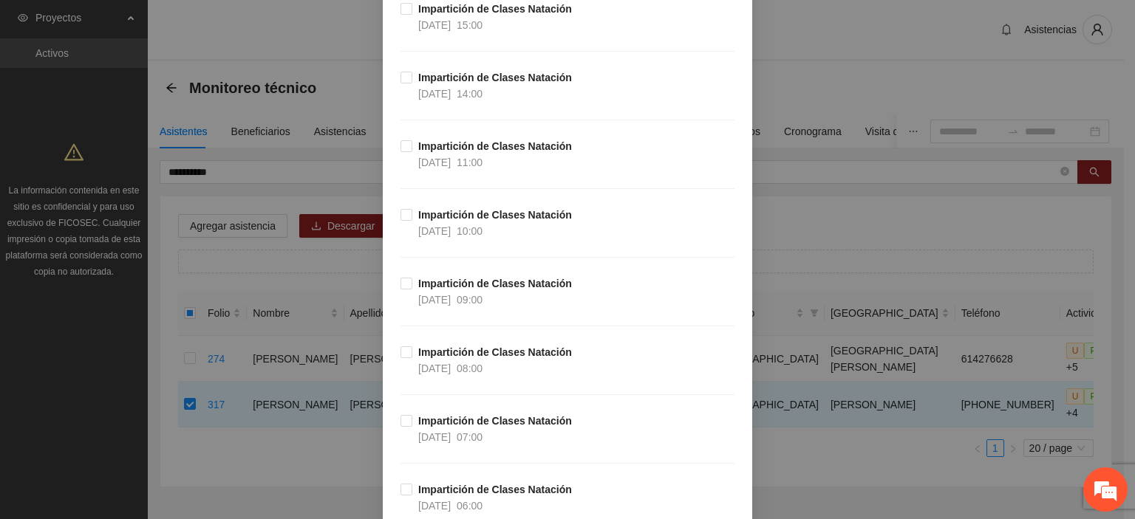
scroll to position [15590, 0]
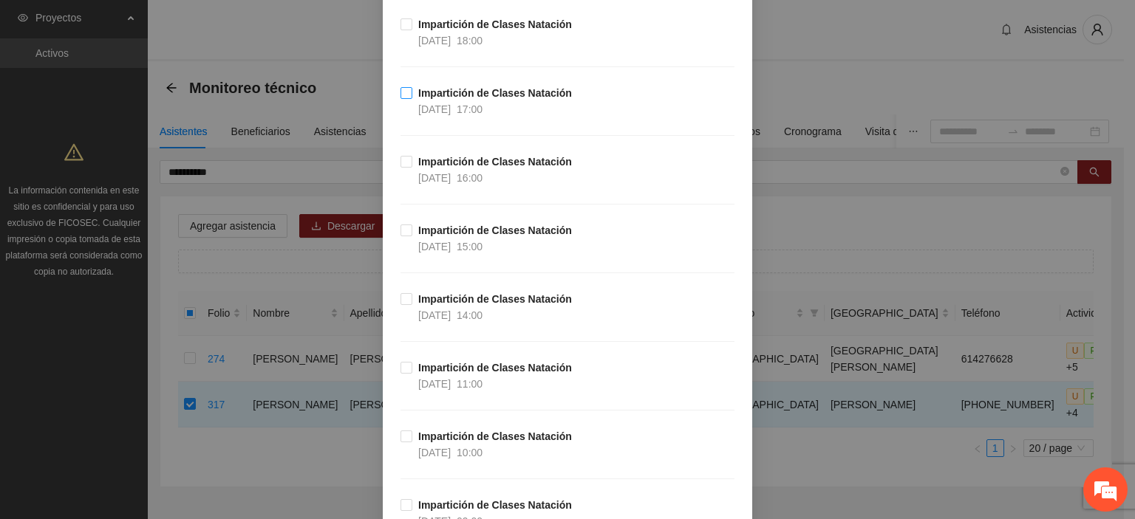
click at [408, 85] on label "Impartición de Clases Natación [DATE] 17:00" at bounding box center [488, 101] width 177 height 33
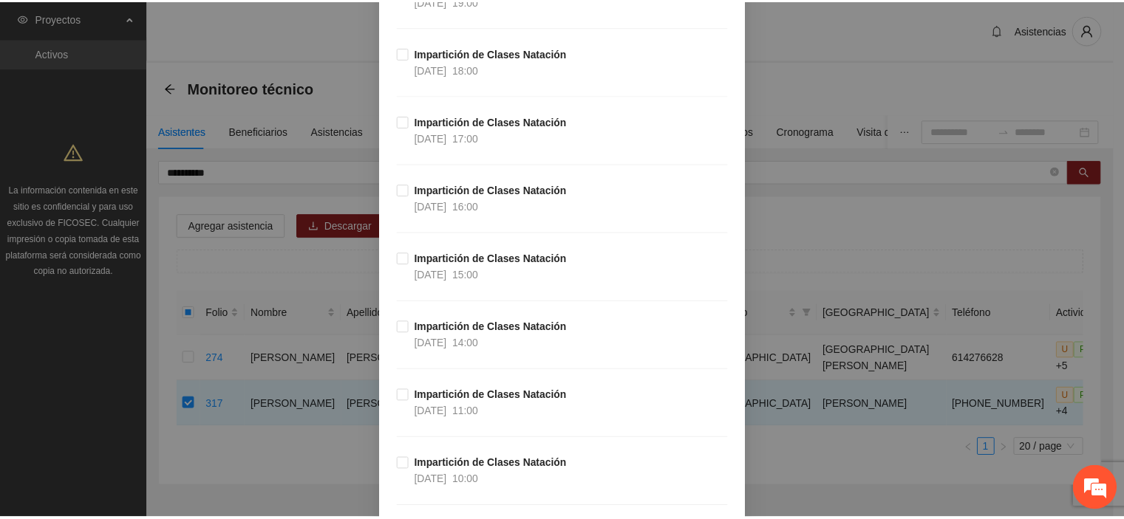
scroll to position [69399, 0]
